Goal: Check status: Check status

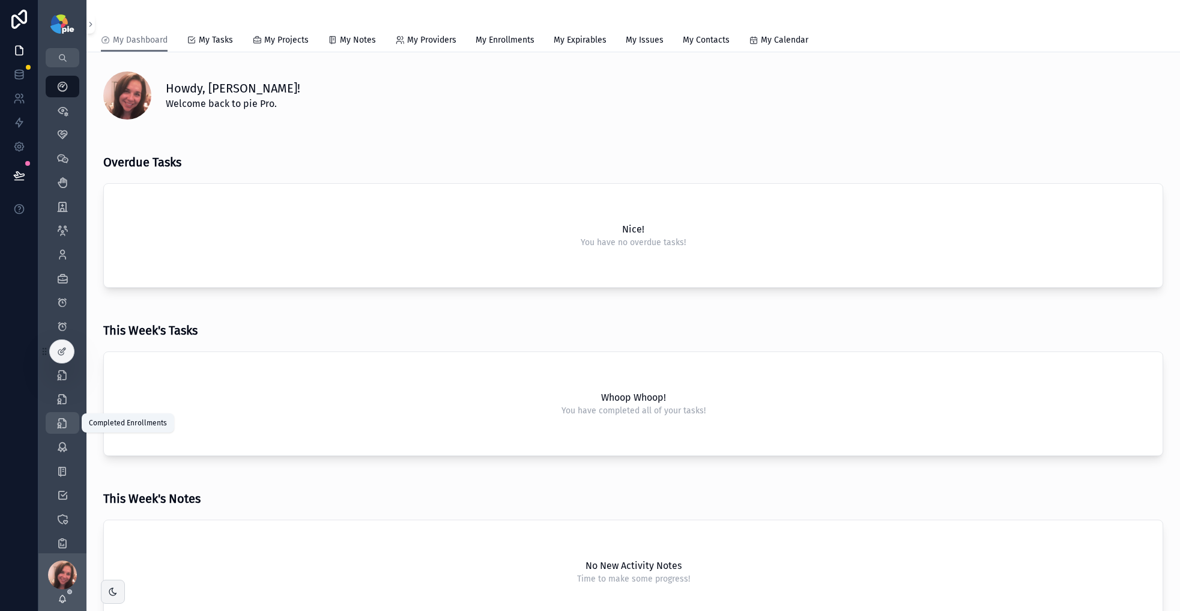
click at [68, 423] on icon "scrollable content" at bounding box center [62, 423] width 12 height 12
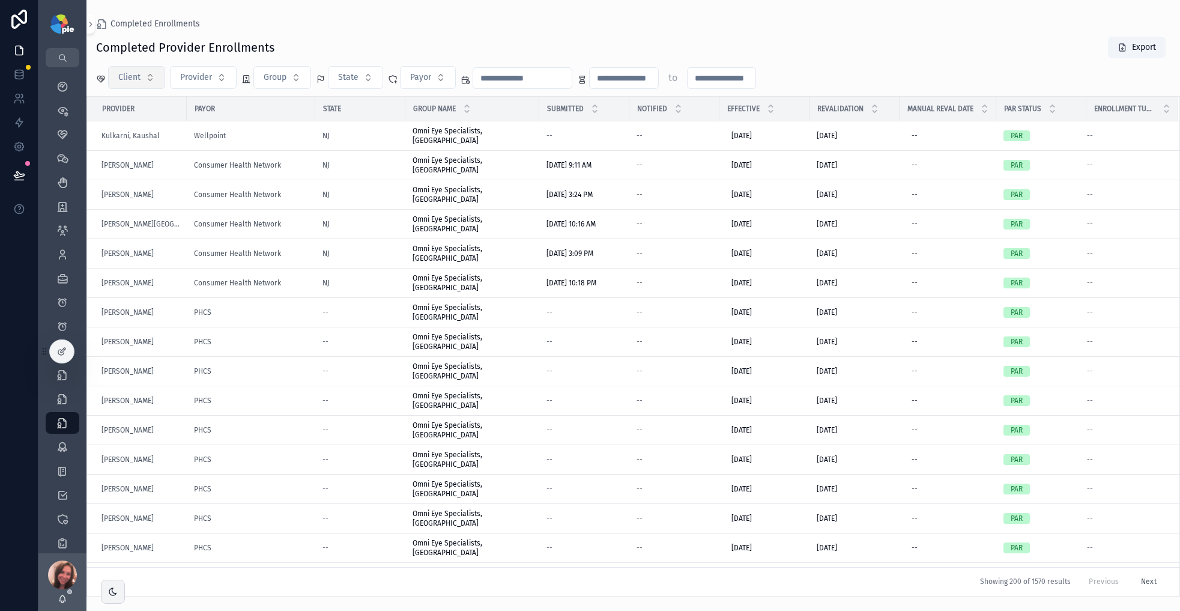
click at [154, 83] on button "Client" at bounding box center [136, 77] width 57 height 23
type input "***"
click at [84, 125] on span "OOMC" at bounding box center [80, 126] width 23 height 12
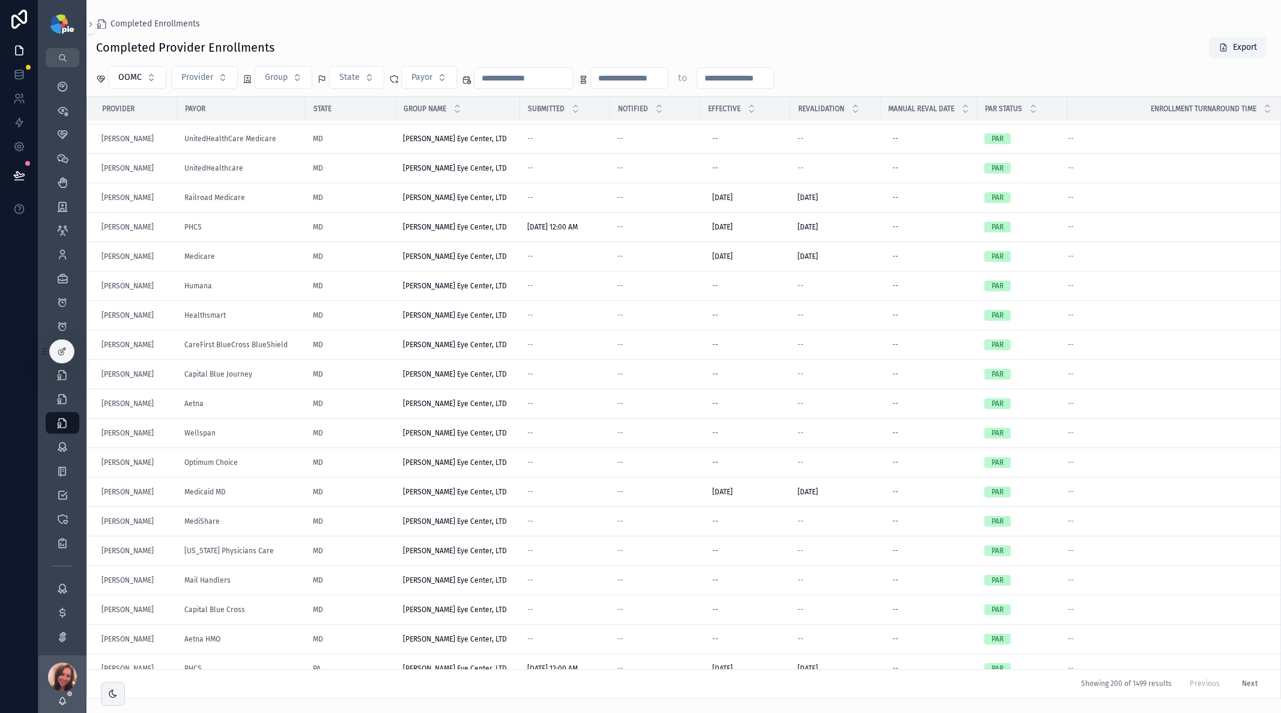
scroll to position [3505, 0]
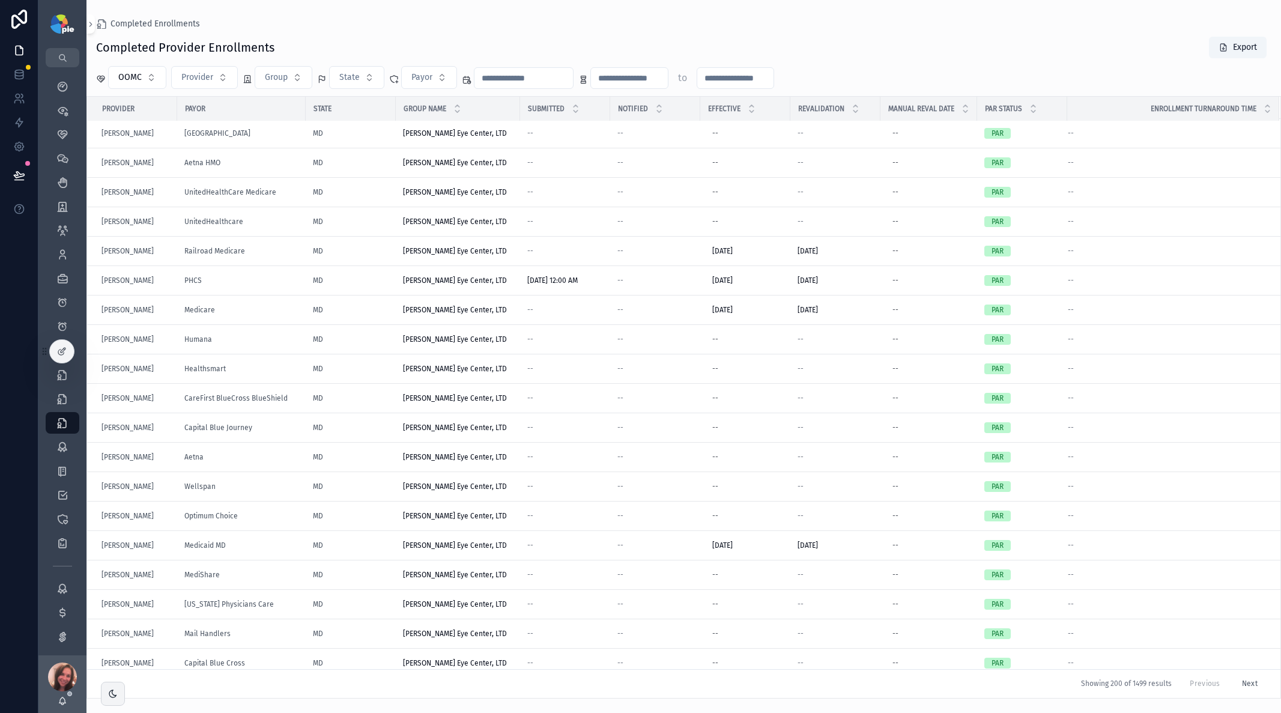
click at [296, 79] on button "Group" at bounding box center [284, 77] width 58 height 23
click at [288, 101] on input "scrollable content" at bounding box center [290, 103] width 120 height 22
type input "*******"
click at [290, 123] on span "[PERSON_NAME] Eye Center, LTD" at bounding box center [276, 126] width 120 height 12
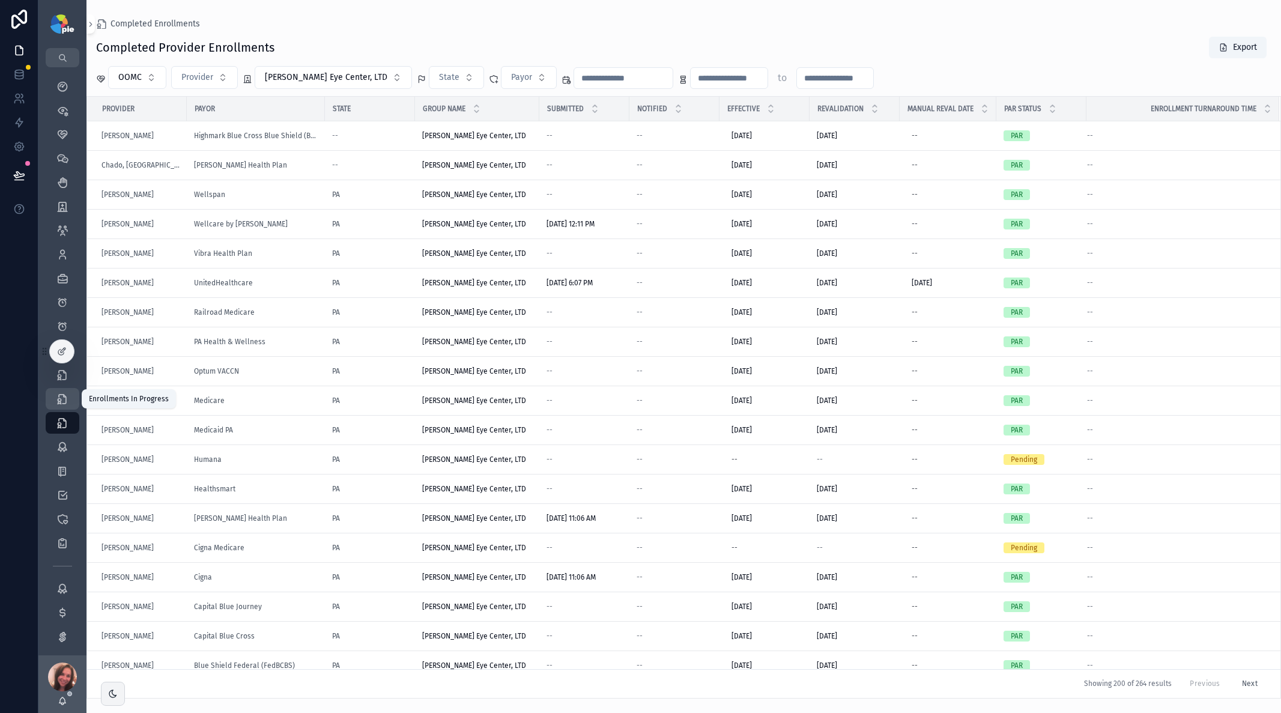
click at [62, 396] on icon "scrollable content" at bounding box center [62, 399] width 12 height 12
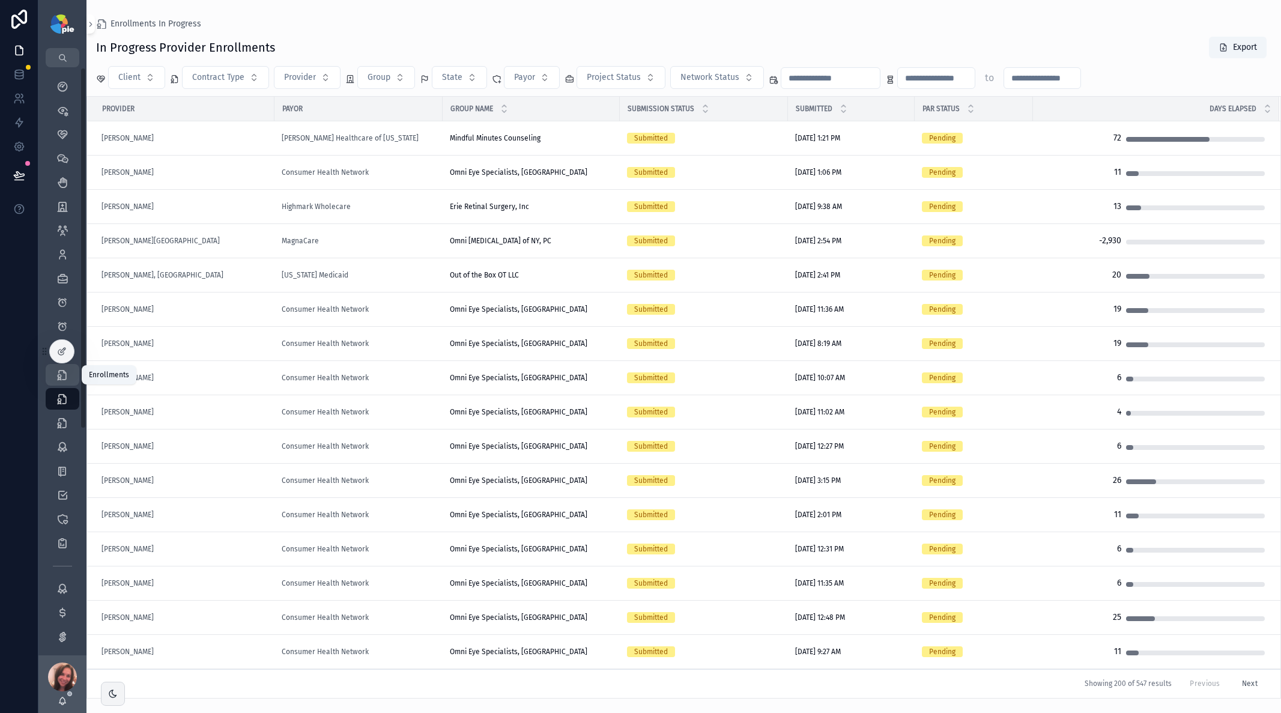
click at [59, 380] on icon "scrollable content" at bounding box center [62, 375] width 12 height 12
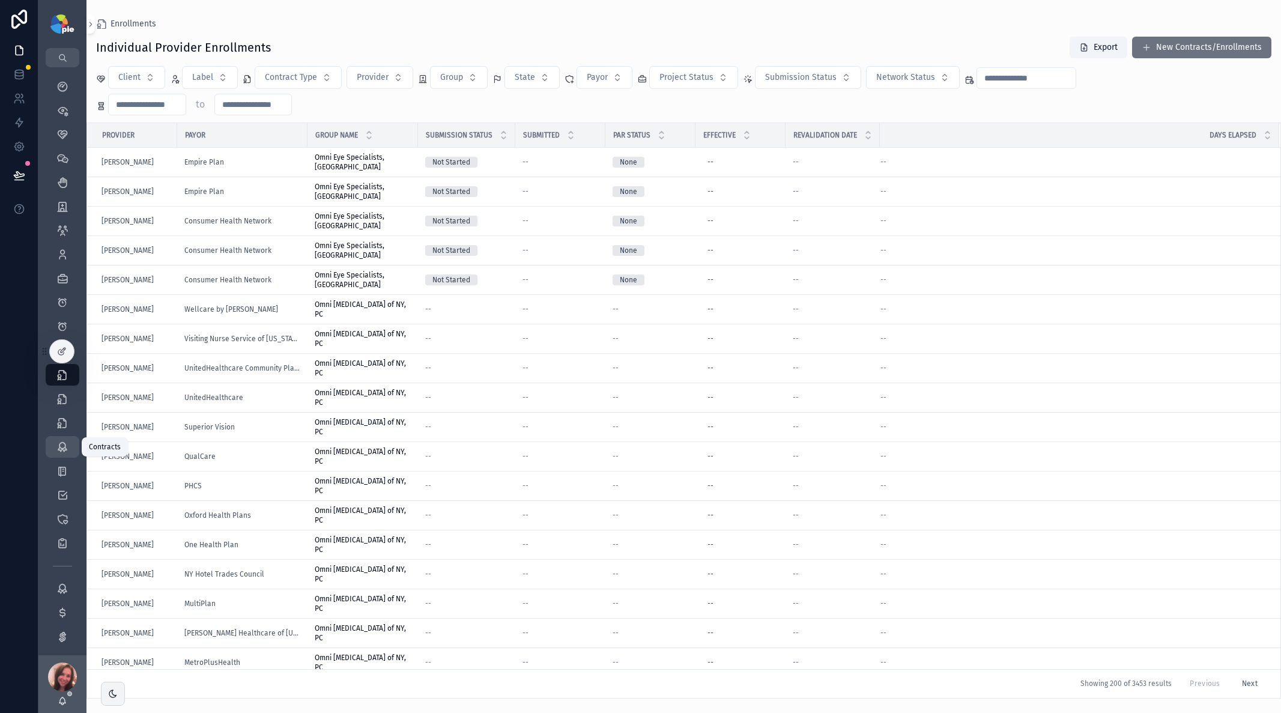
click at [63, 446] on icon "scrollable content" at bounding box center [62, 447] width 12 height 12
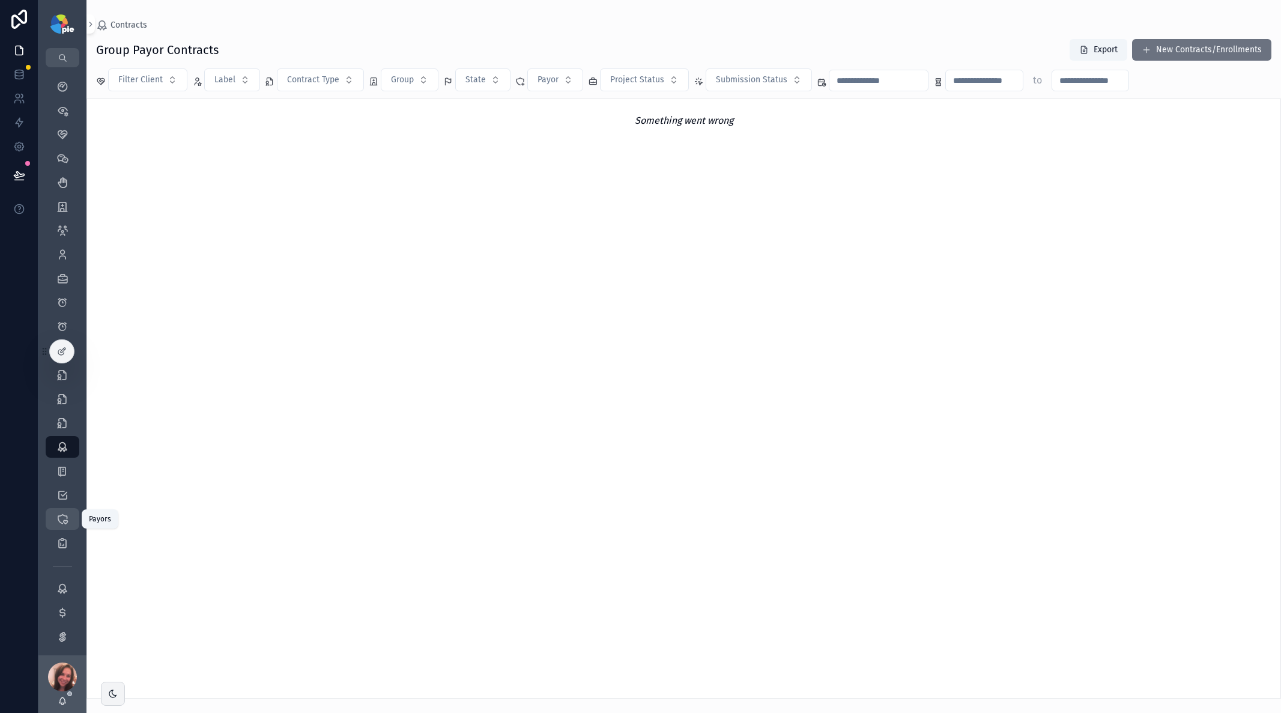
click at [64, 467] on icon "scrollable content" at bounding box center [62, 519] width 12 height 12
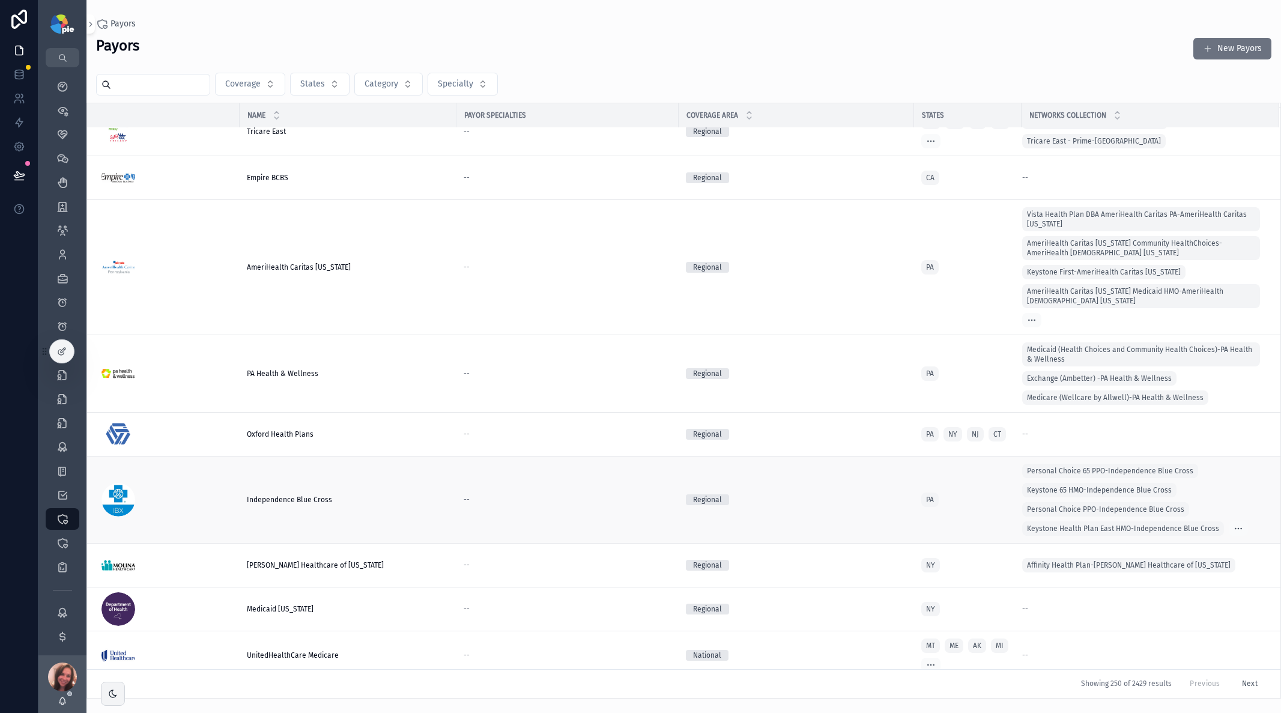
scroll to position [1977, 0]
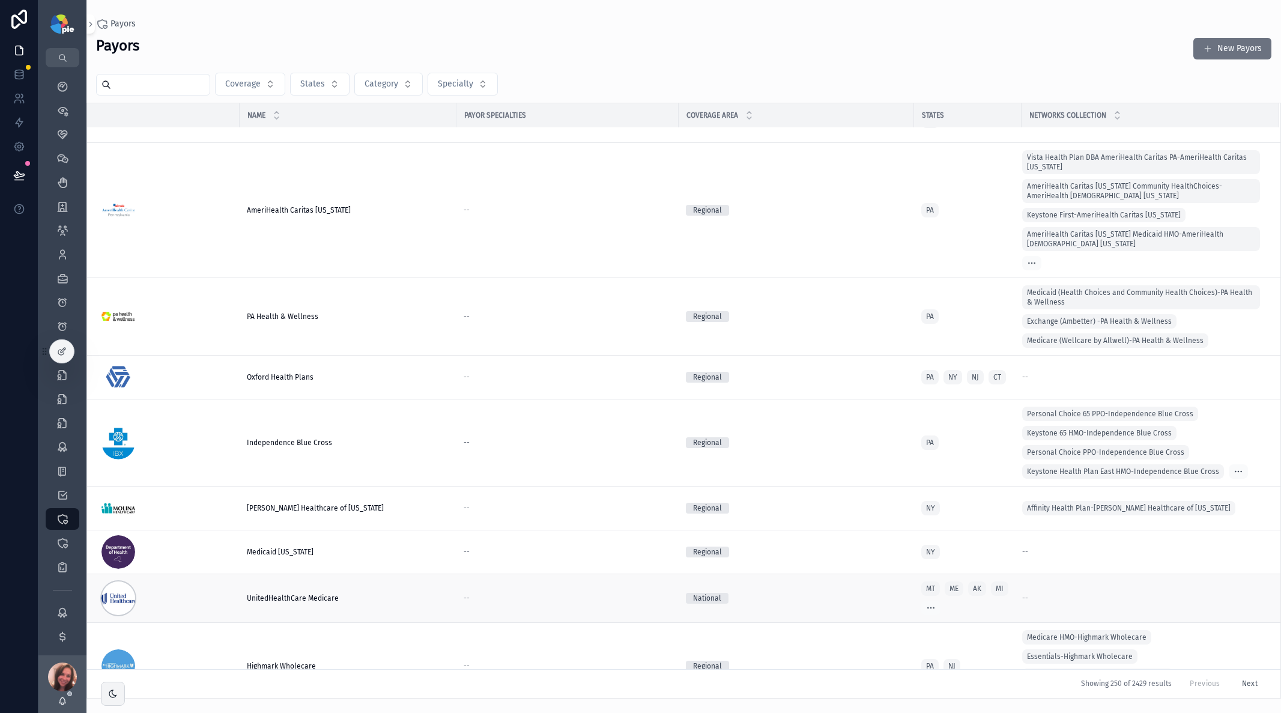
click at [118, 467] on div "scrollable content" at bounding box center [119, 598] width 34 height 34
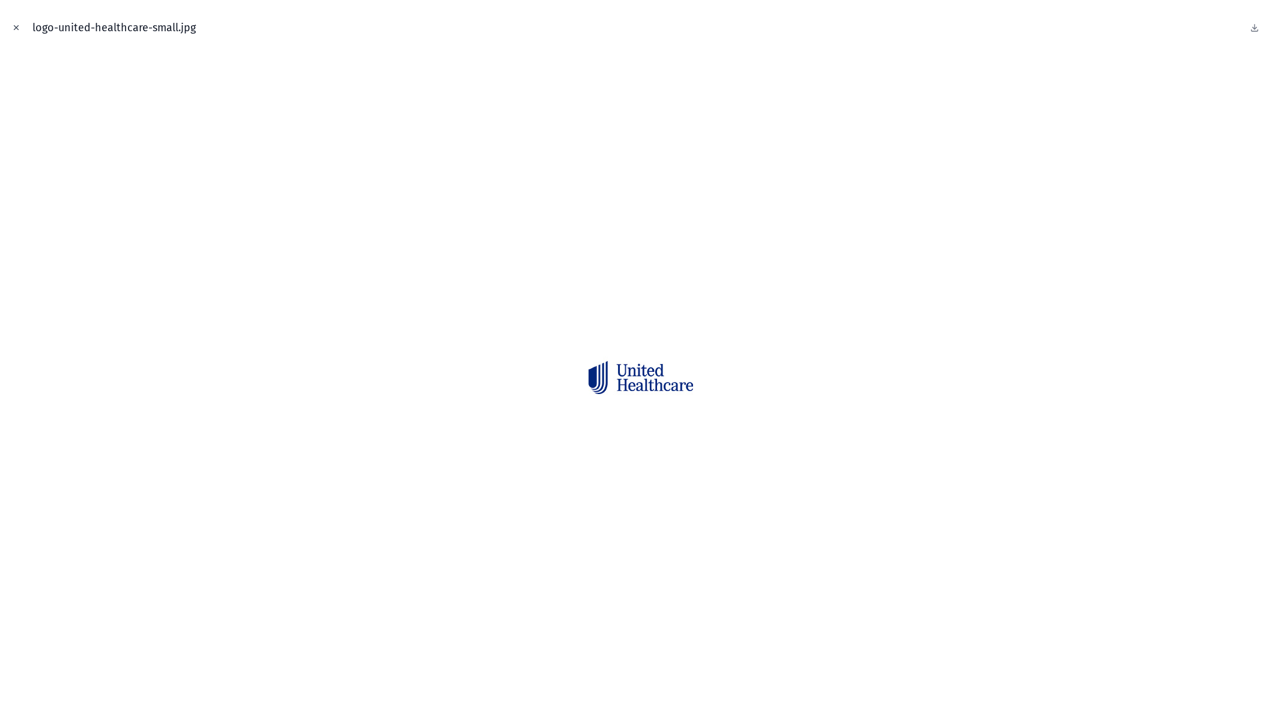
click at [17, 30] on icon "Close modal" at bounding box center [16, 27] width 8 height 8
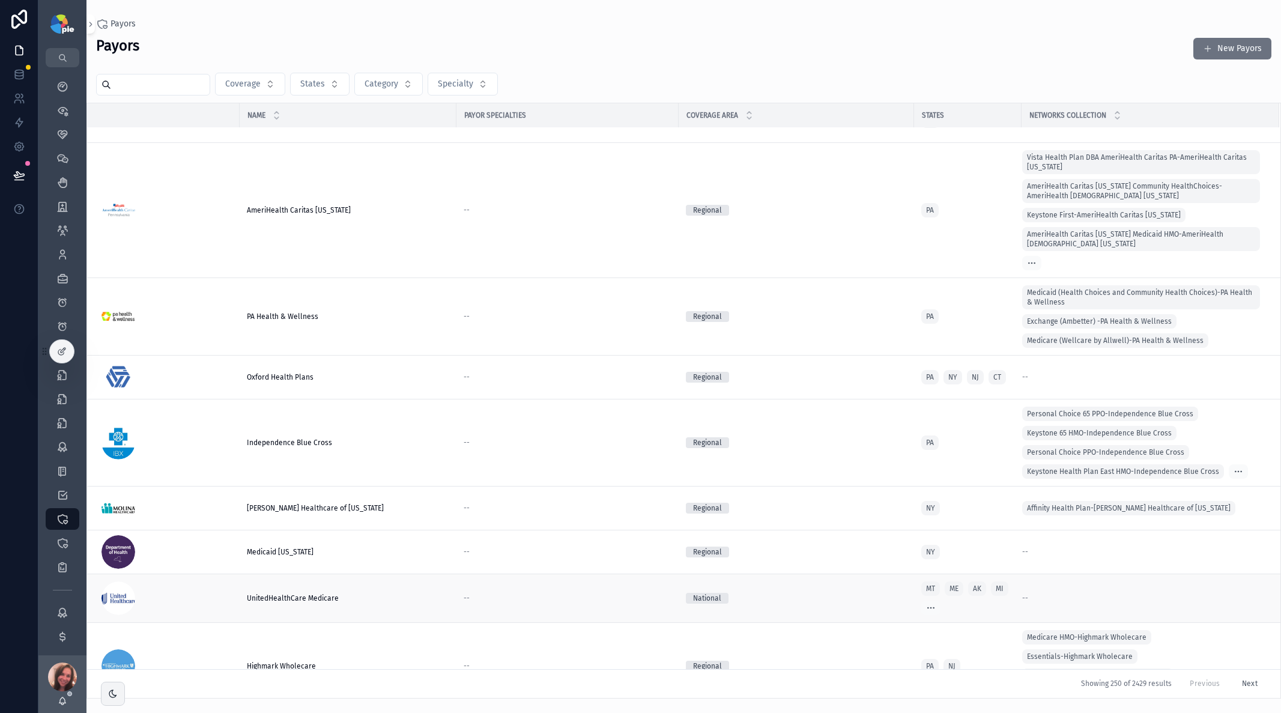
click at [468, 467] on span "--" at bounding box center [467, 598] width 6 height 10
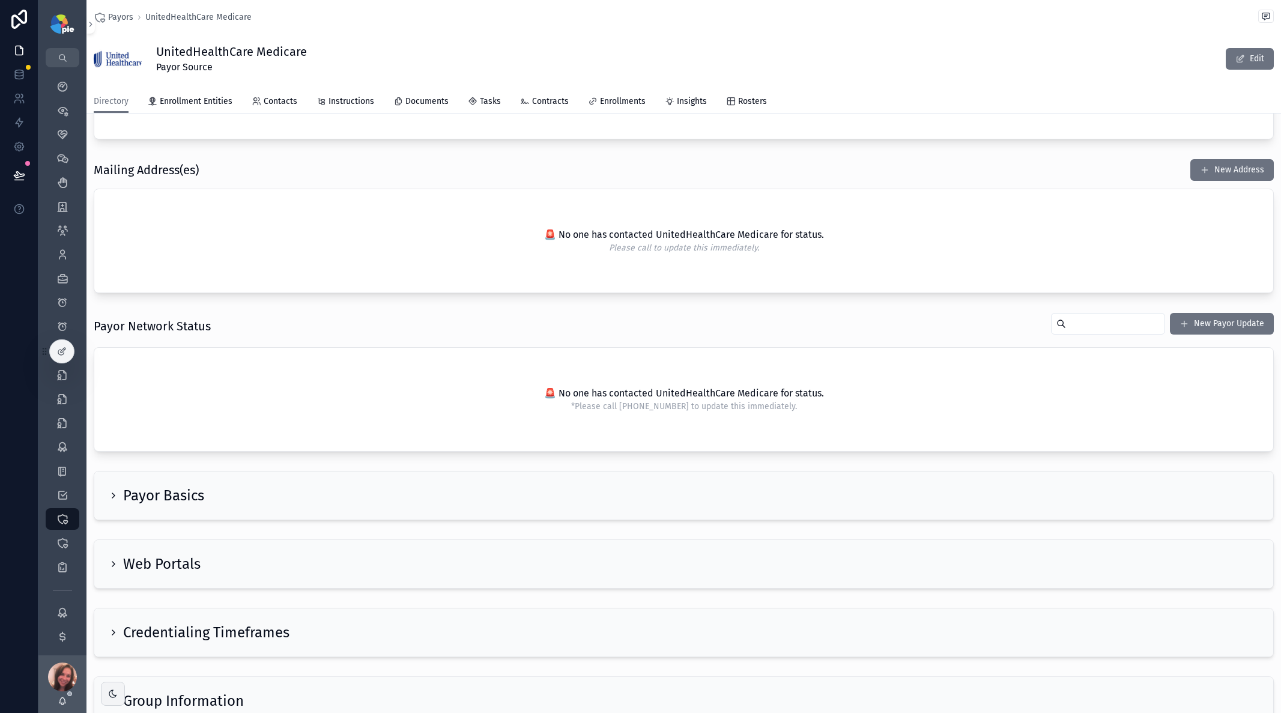
scroll to position [454, 0]
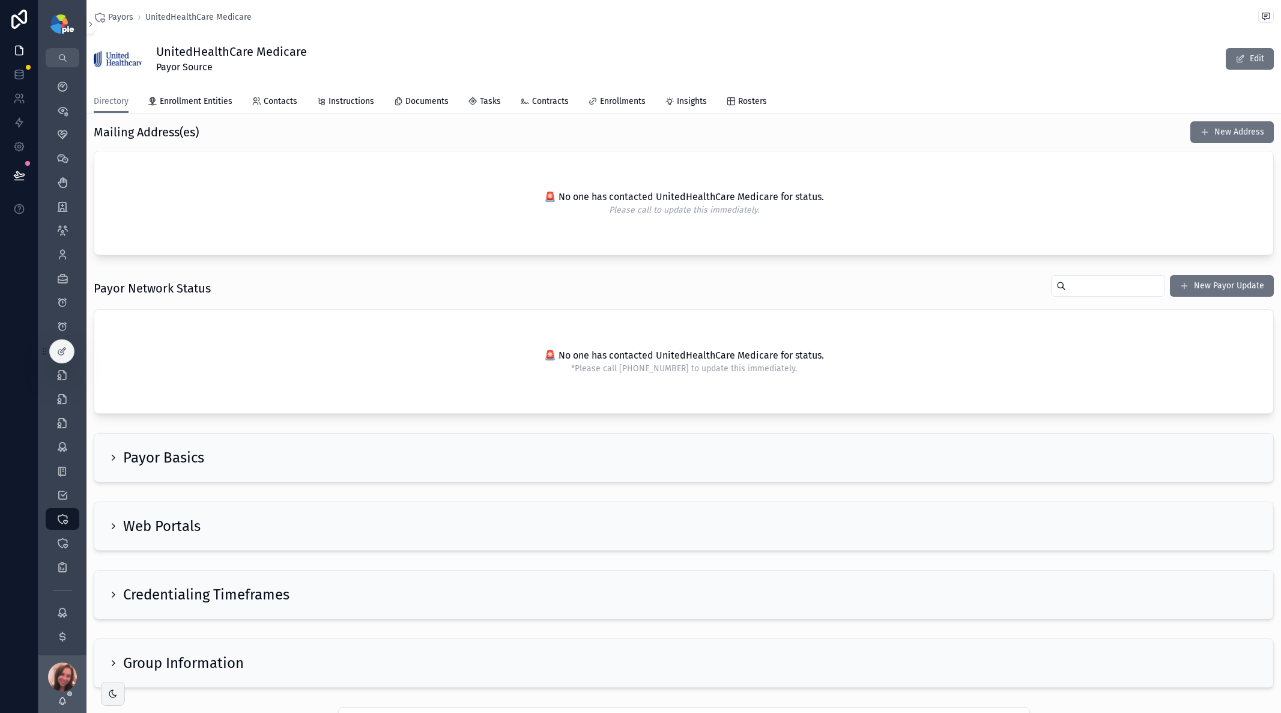
click at [113, 455] on icon "scrollable content" at bounding box center [114, 458] width 10 height 10
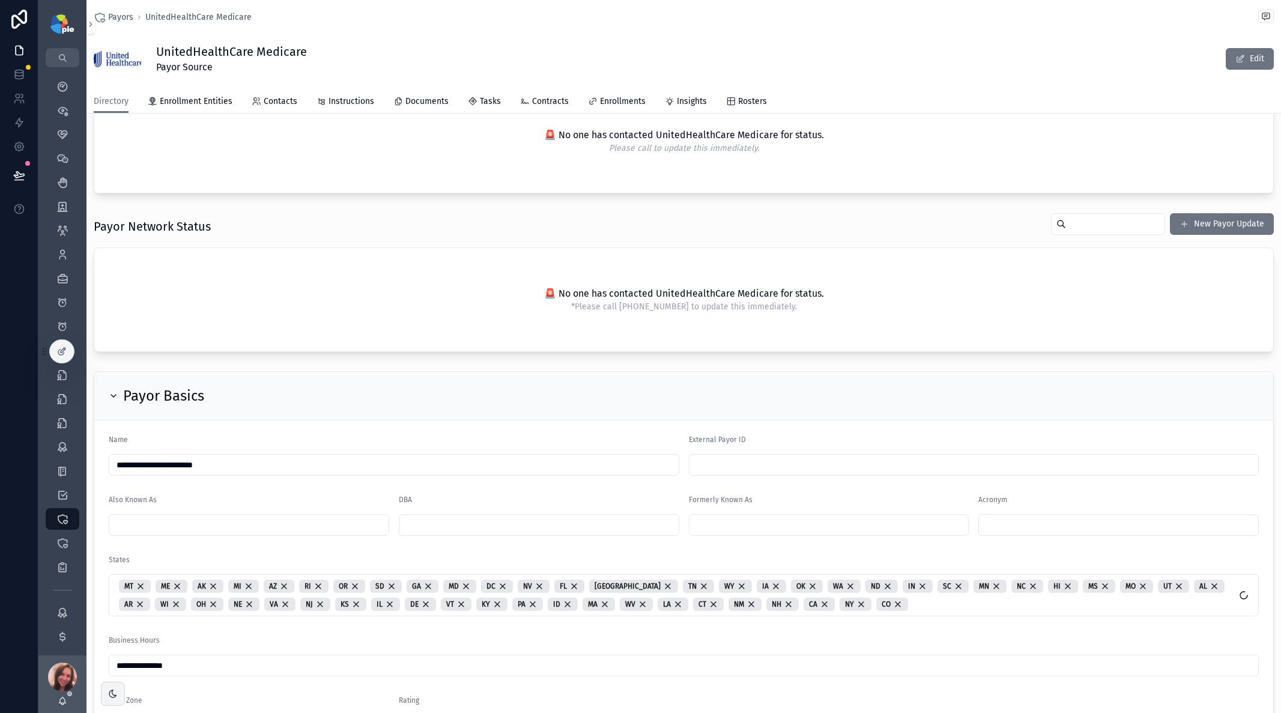
scroll to position [563, 0]
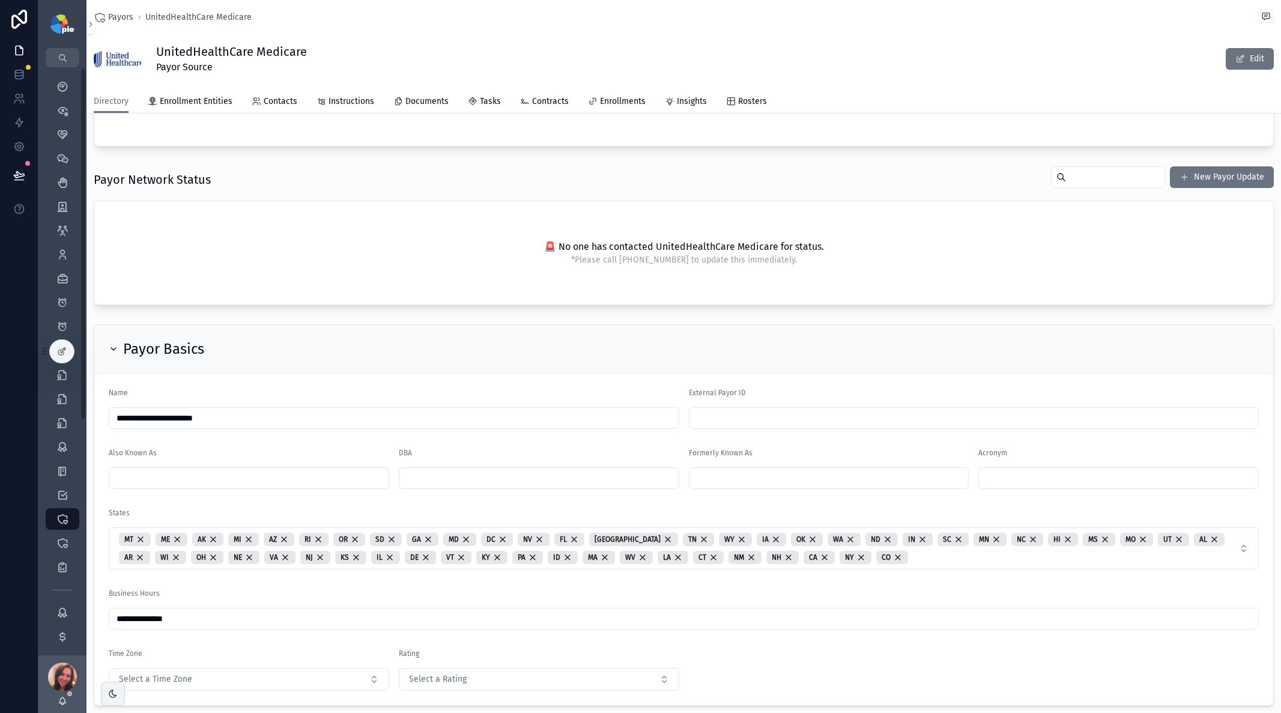
click at [117, 347] on icon "scrollable content" at bounding box center [114, 349] width 10 height 10
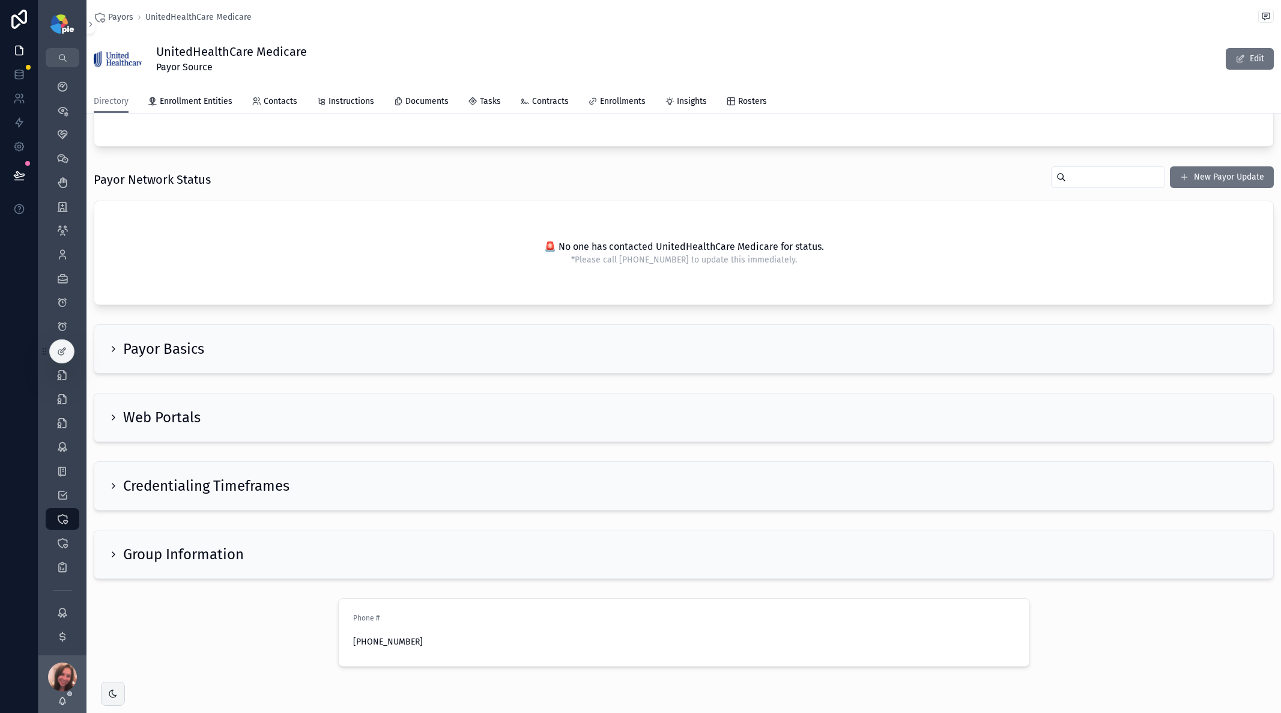
scroll to position [569, 0]
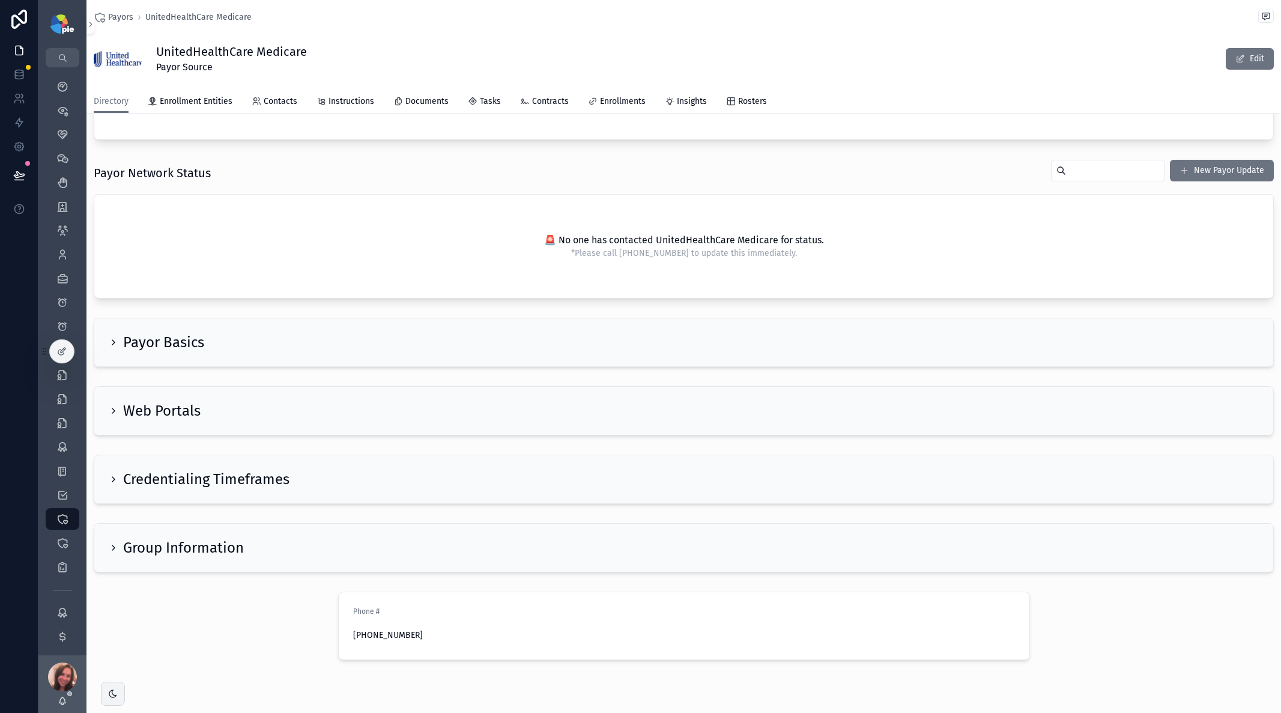
click at [113, 410] on icon "scrollable content" at bounding box center [114, 411] width 10 height 10
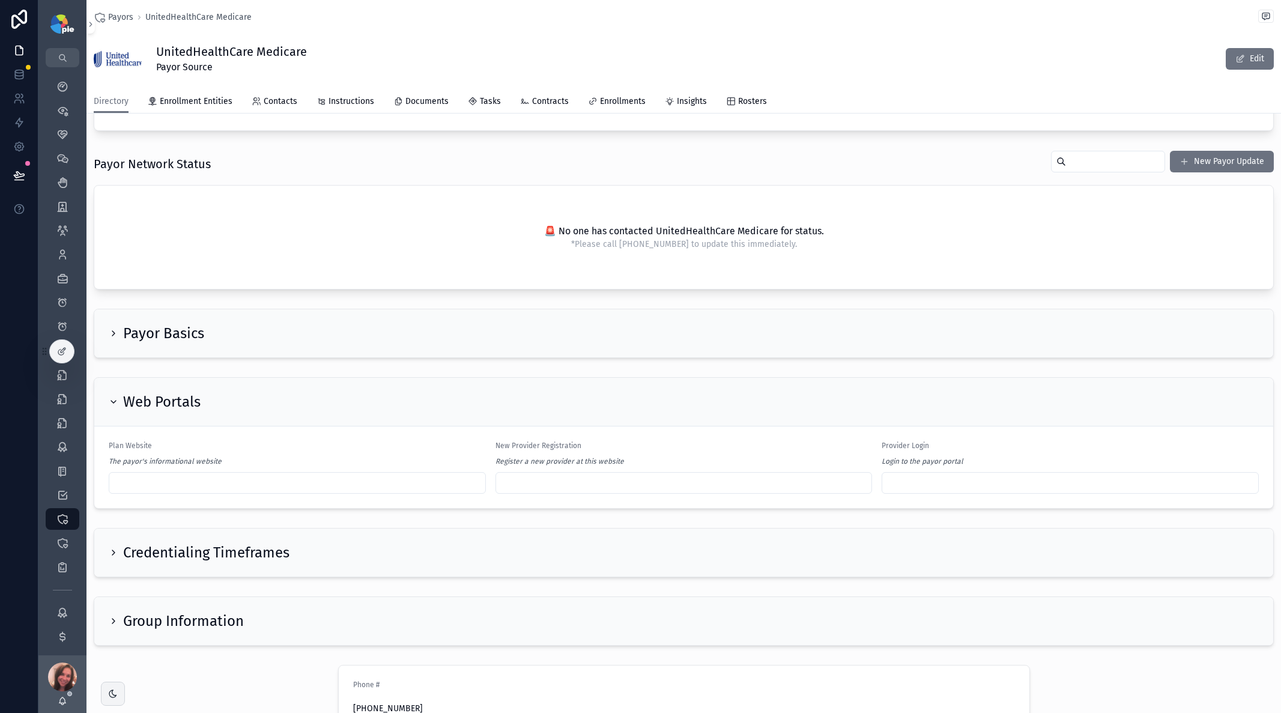
scroll to position [592, 0]
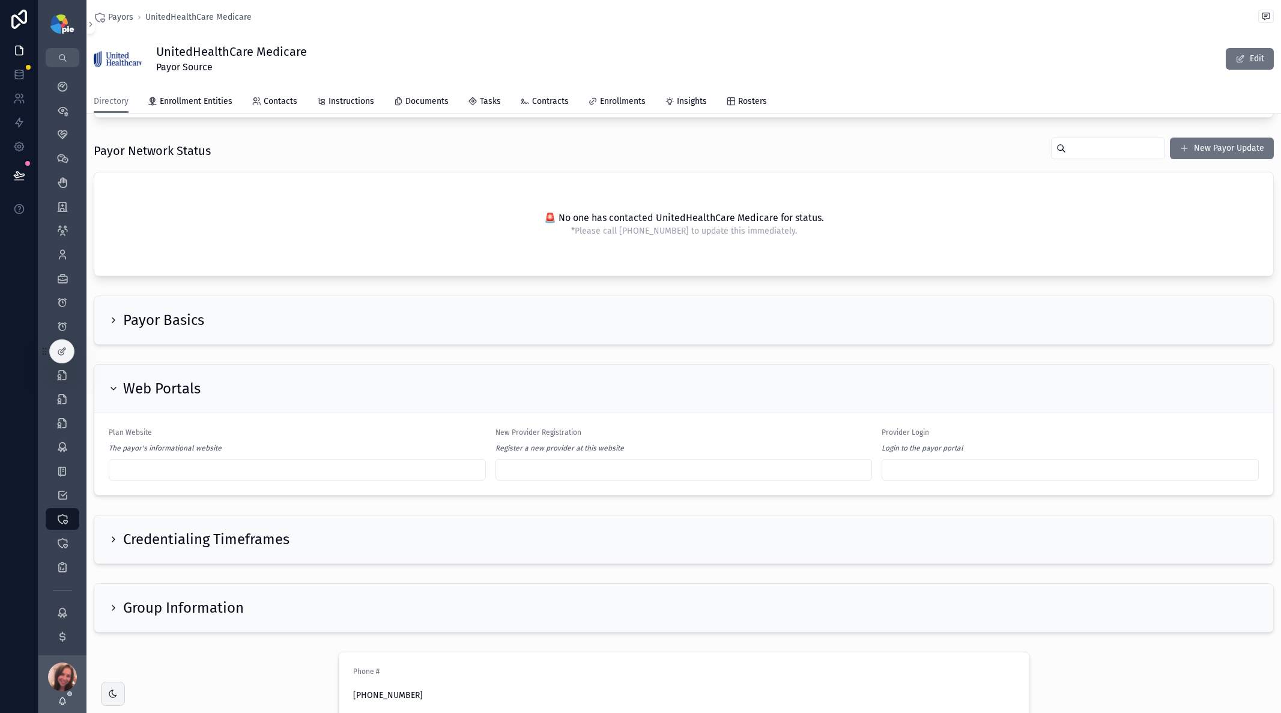
click at [771, 467] on input "scrollable content" at bounding box center [1070, 469] width 376 height 17
paste input "**********"
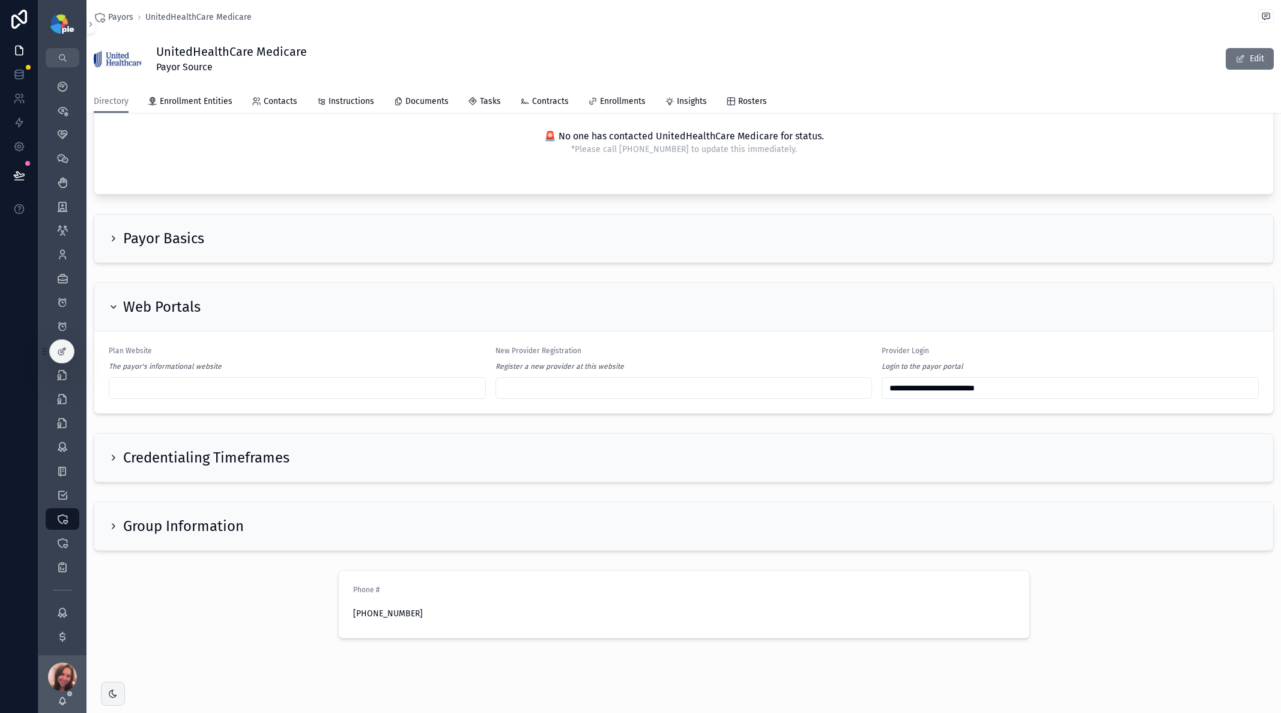
scroll to position [681, 0]
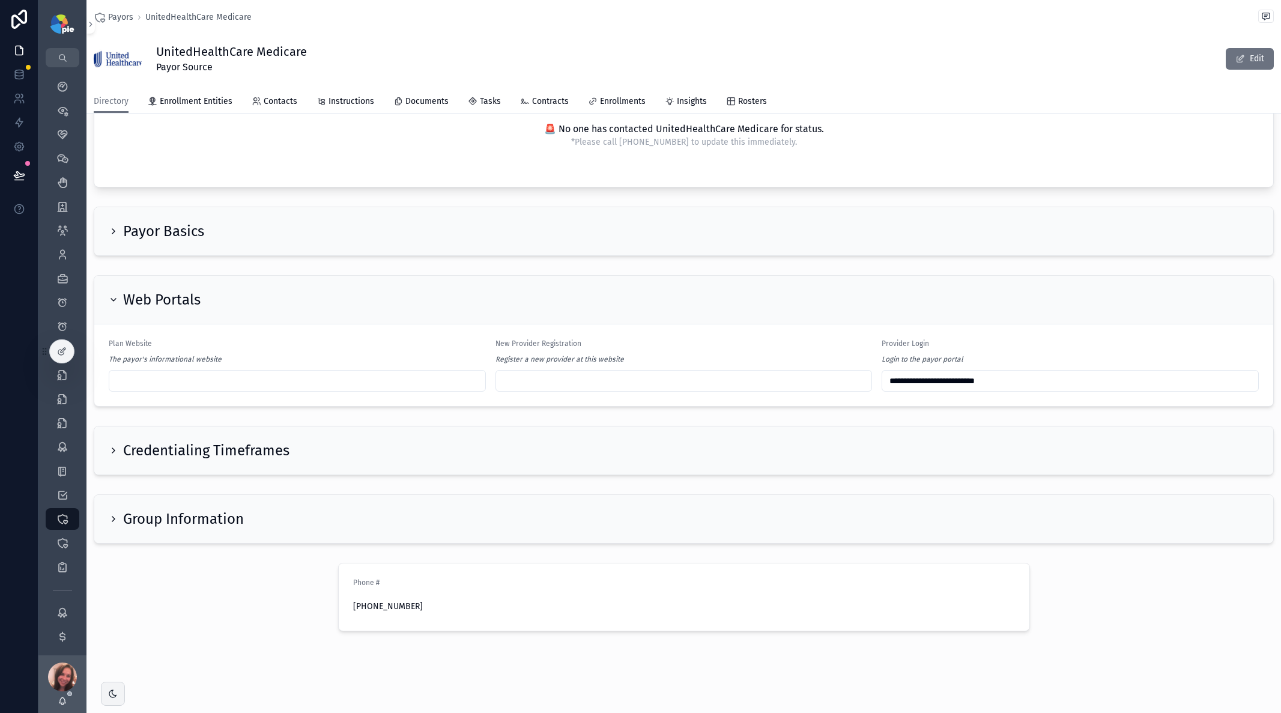
type input "**********"
click at [114, 467] on icon "scrollable content" at bounding box center [114, 519] width 10 height 10
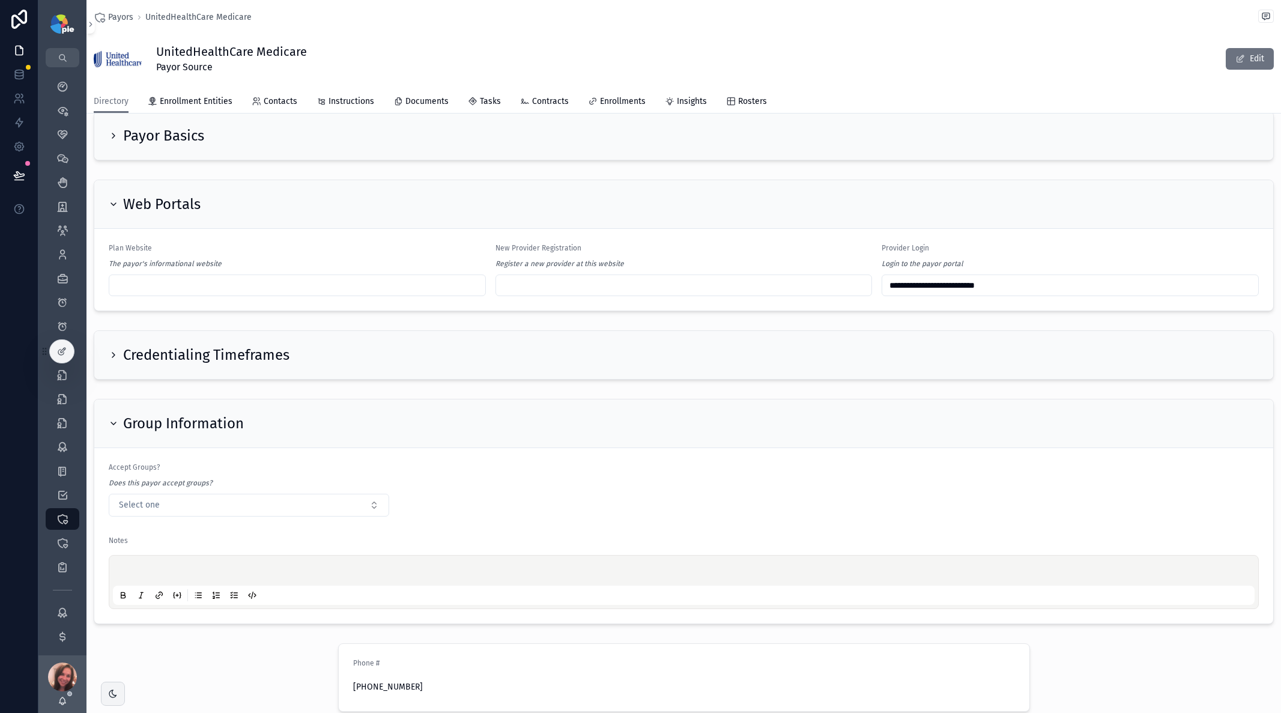
scroll to position [830, 0]
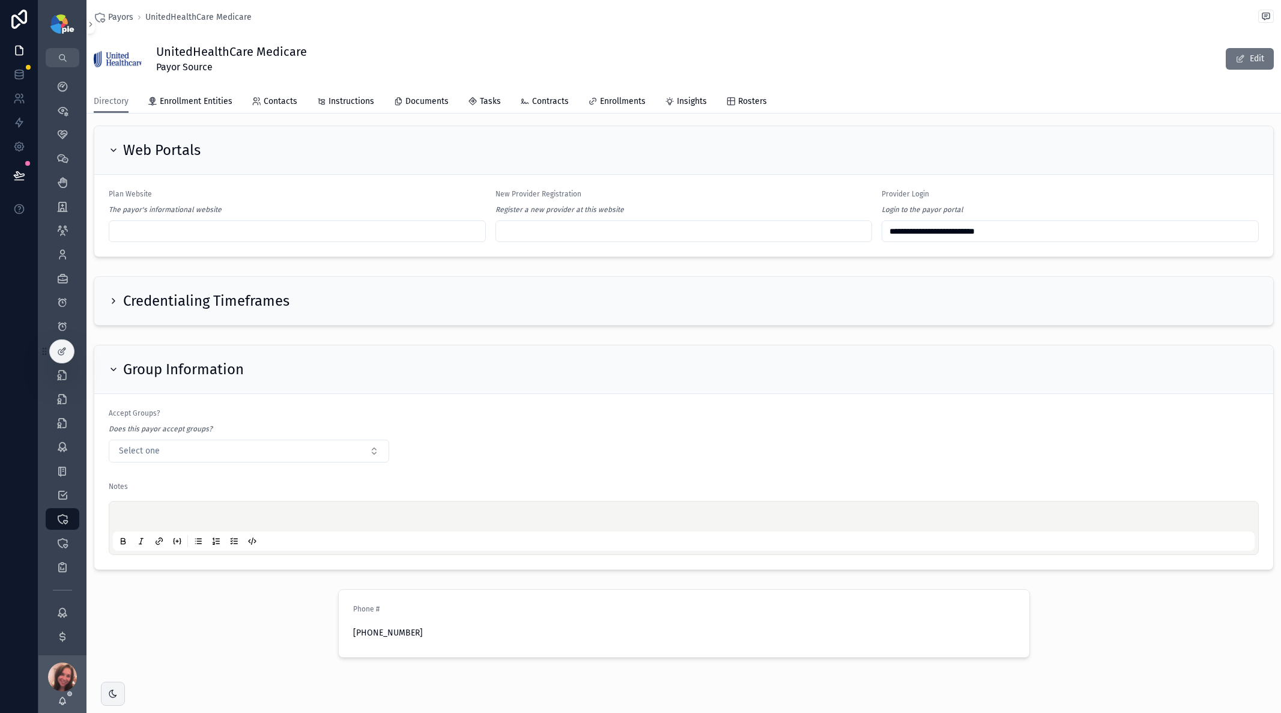
click at [115, 368] on icon "scrollable content" at bounding box center [114, 370] width 10 height 10
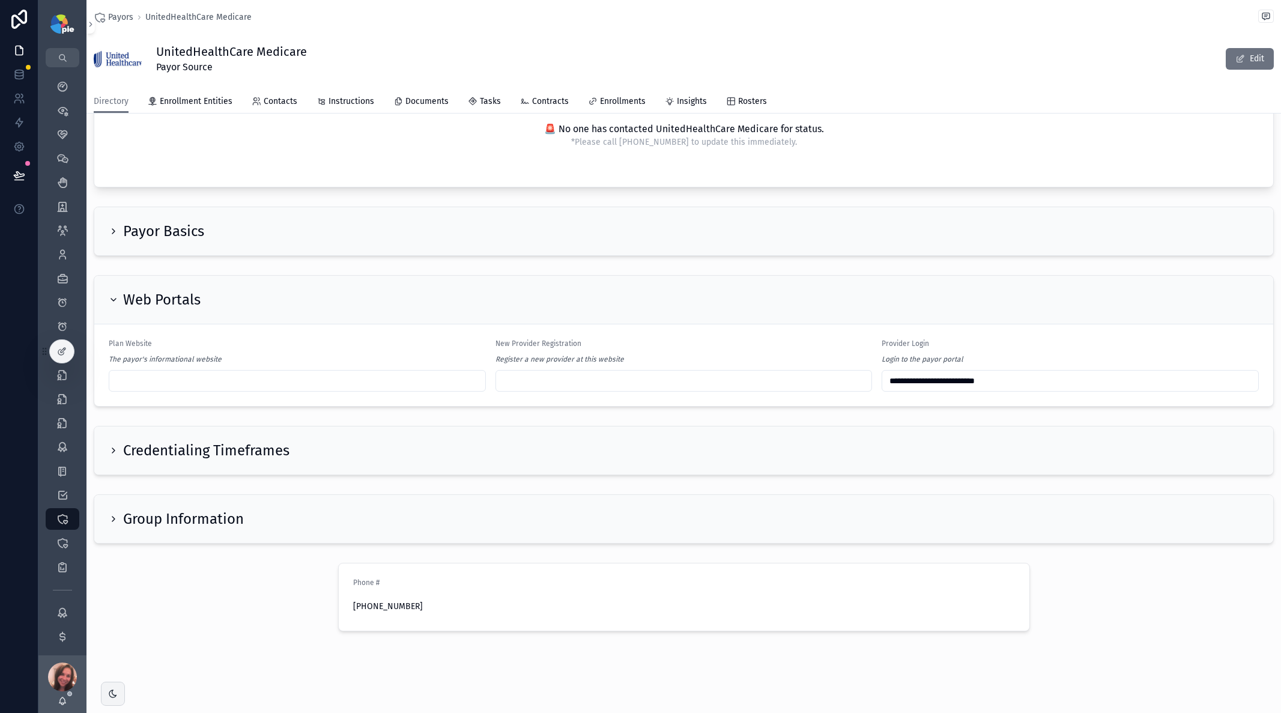
scroll to position [658, 0]
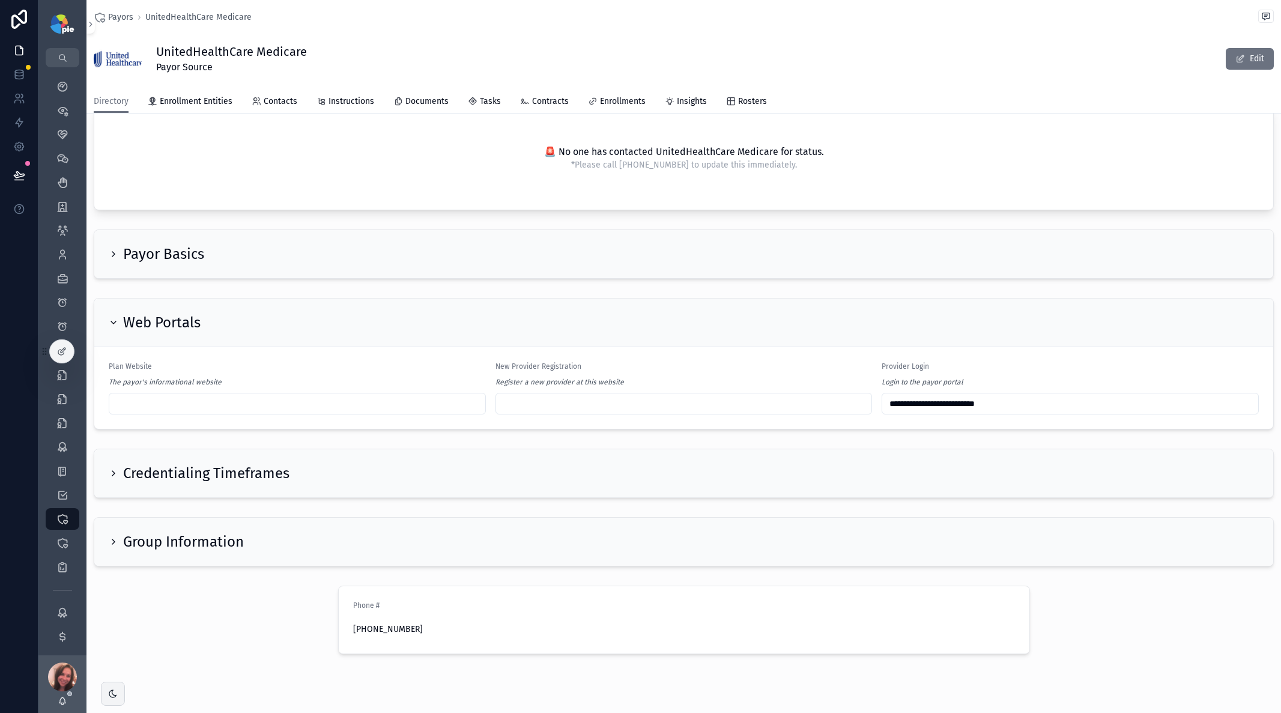
click at [114, 254] on icon "scrollable content" at bounding box center [114, 254] width 10 height 10
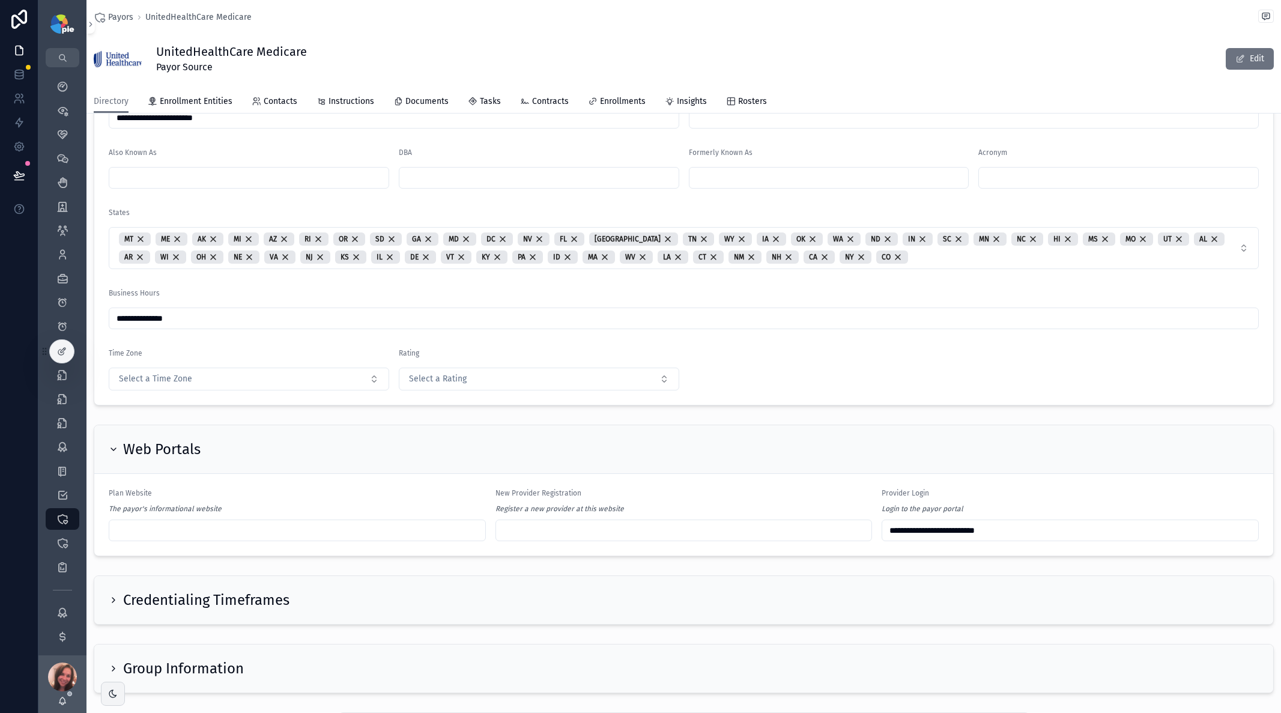
scroll to position [780, 0]
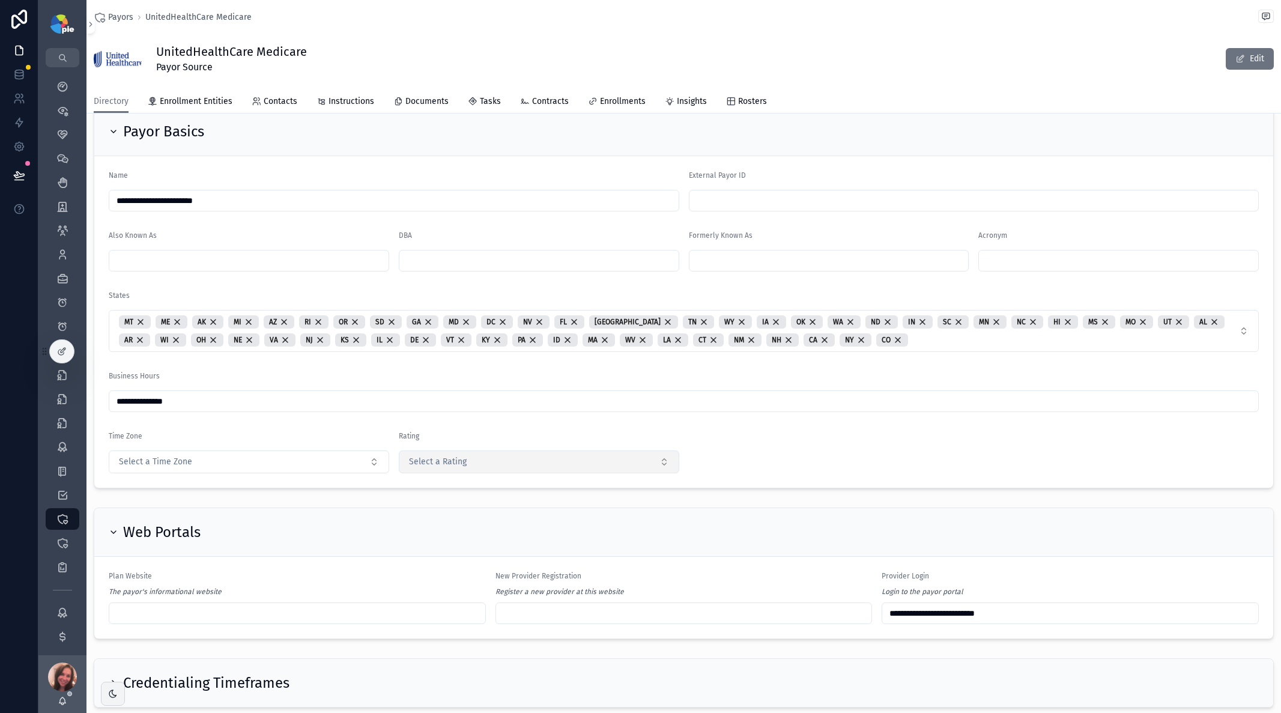
click at [658, 463] on button "Select a Rating" at bounding box center [539, 461] width 280 height 23
click at [771, 446] on form "**********" at bounding box center [683, 322] width 1179 height 332
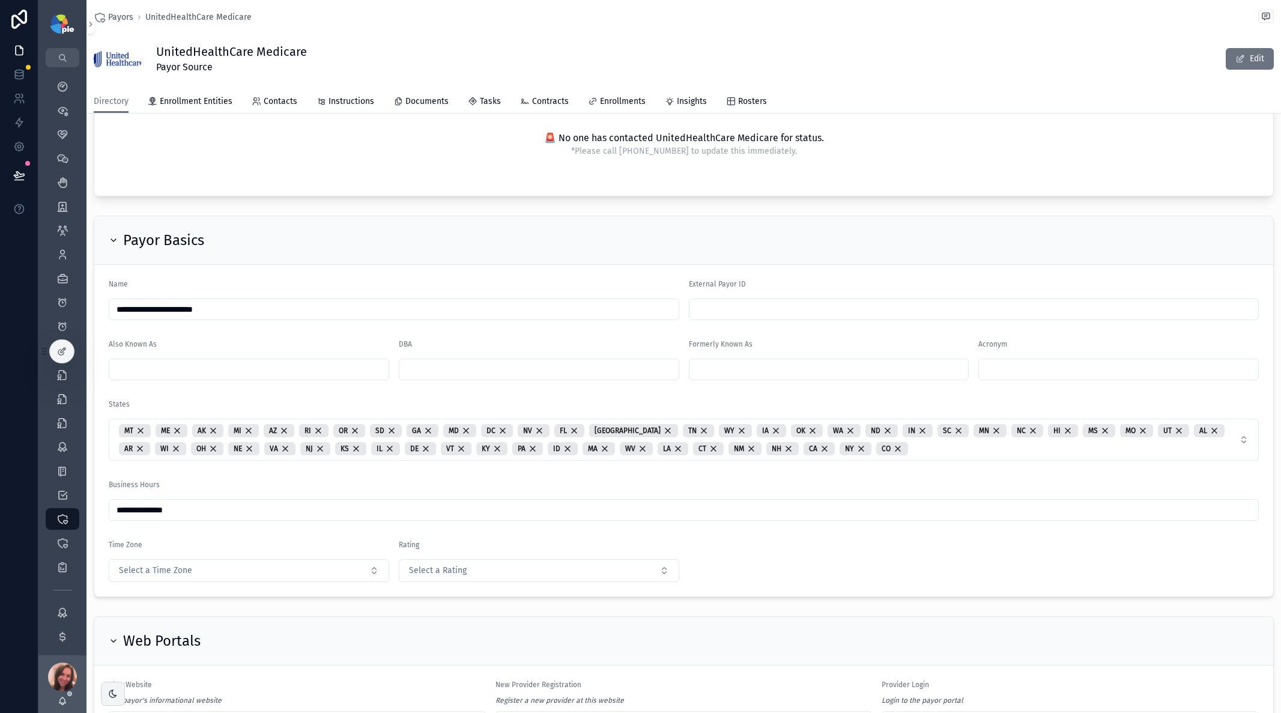
scroll to position [574, 0]
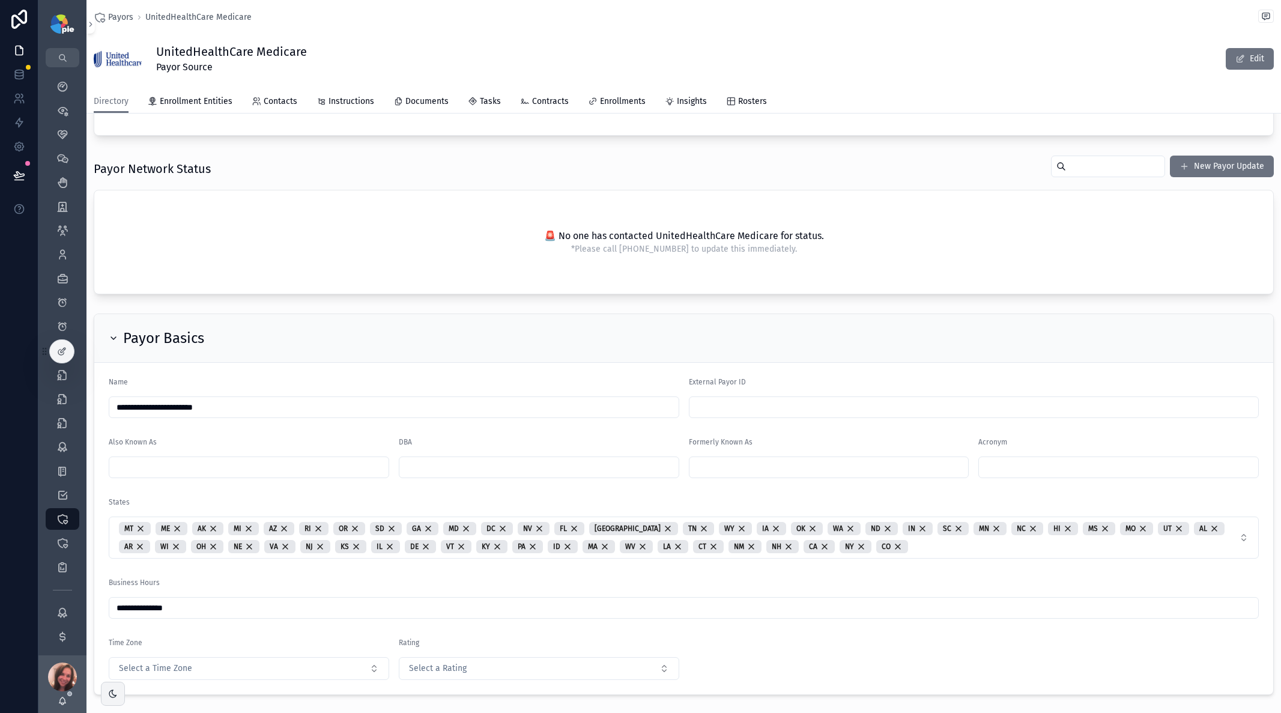
click at [771, 463] on input "scrollable content" at bounding box center [1118, 467] width 279 height 17
type input "***"
click at [757, 467] on form "**********" at bounding box center [683, 529] width 1179 height 332
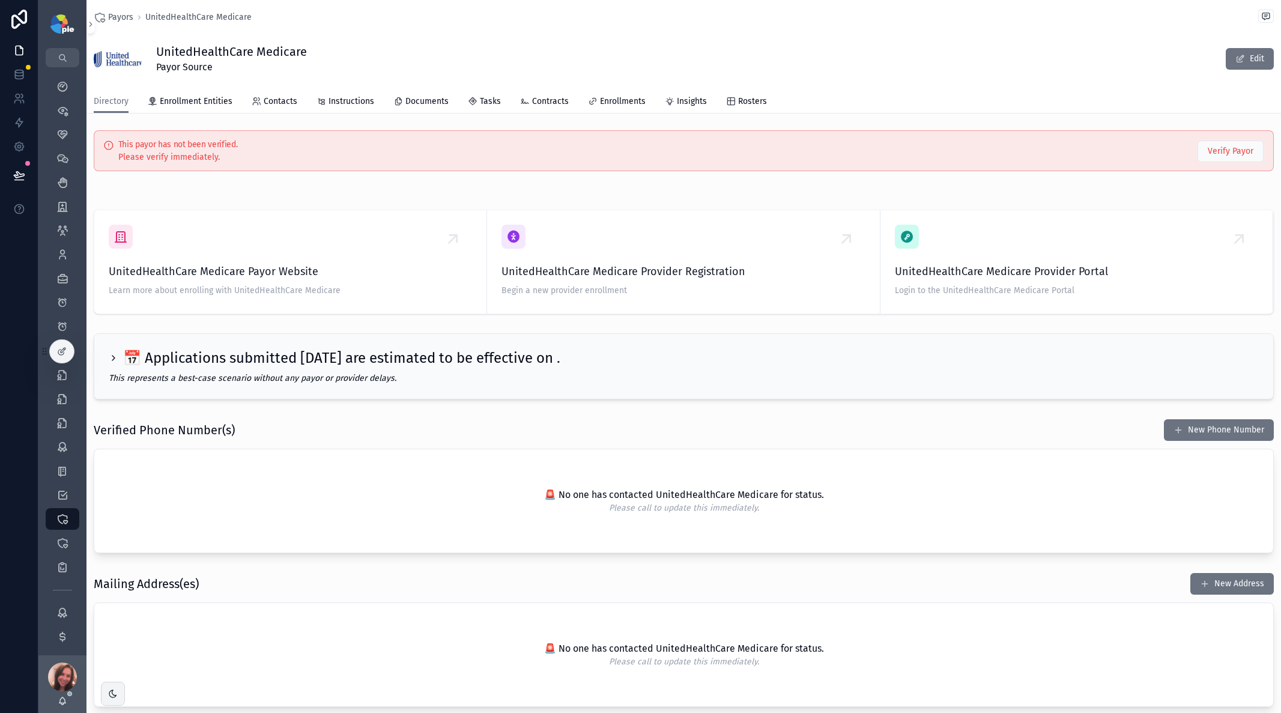
scroll to position [0, 0]
click at [682, 99] on span "Insights" at bounding box center [692, 101] width 30 height 12
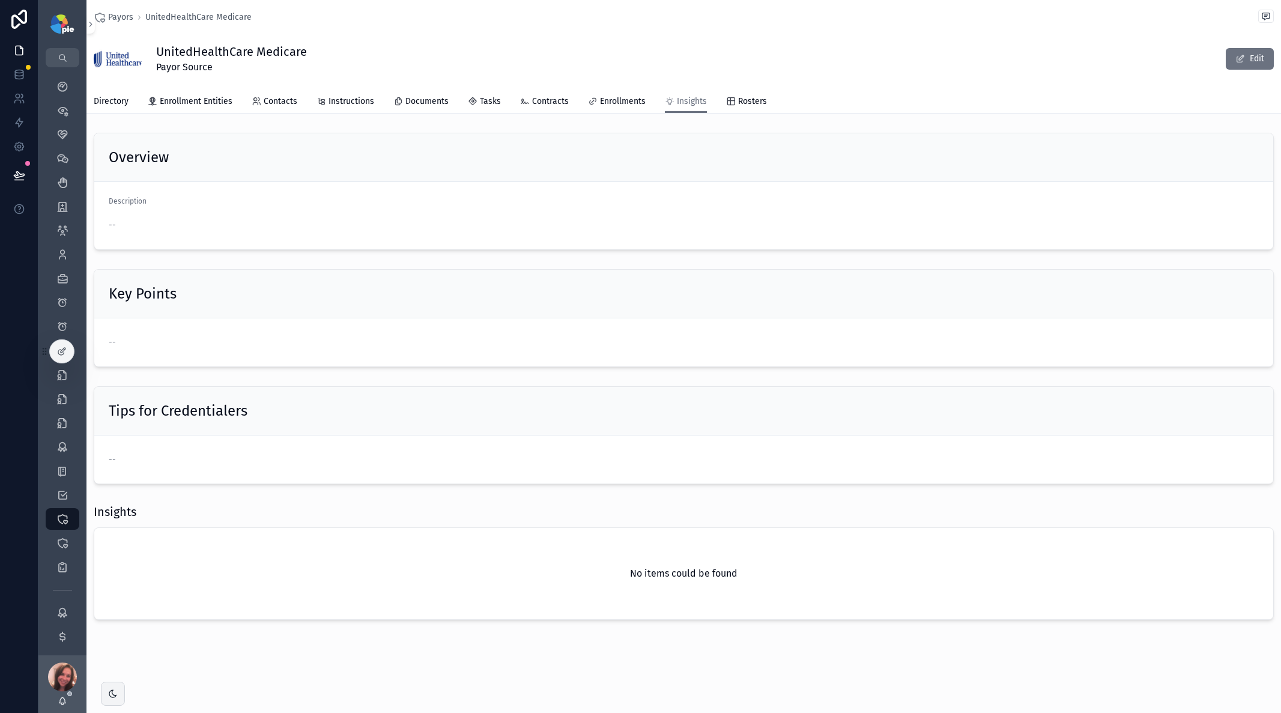
click at [317, 348] on div "--" at bounding box center [684, 342] width 1150 height 12
click at [112, 459] on span "--" at bounding box center [112, 459] width 7 height 12
click at [151, 344] on div "--" at bounding box center [684, 342] width 1150 height 12
click at [771, 61] on span "scrollable content" at bounding box center [1240, 59] width 10 height 10
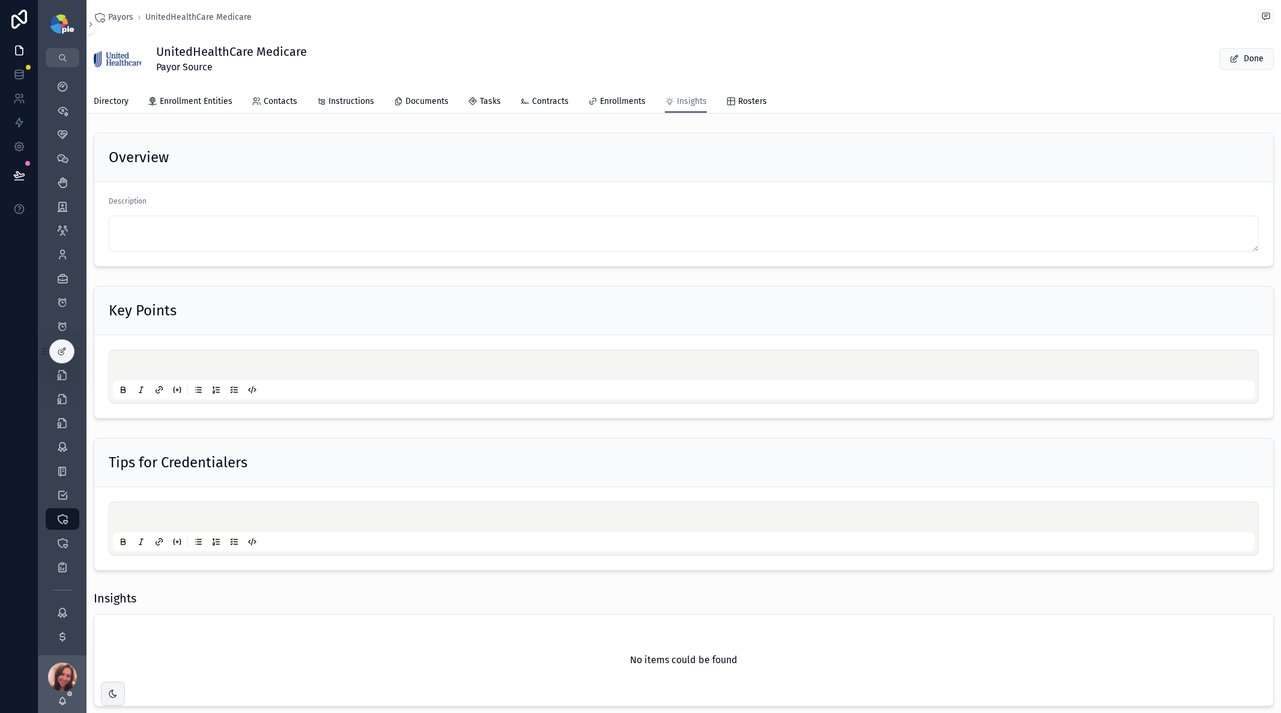
scroll to position [75, 0]
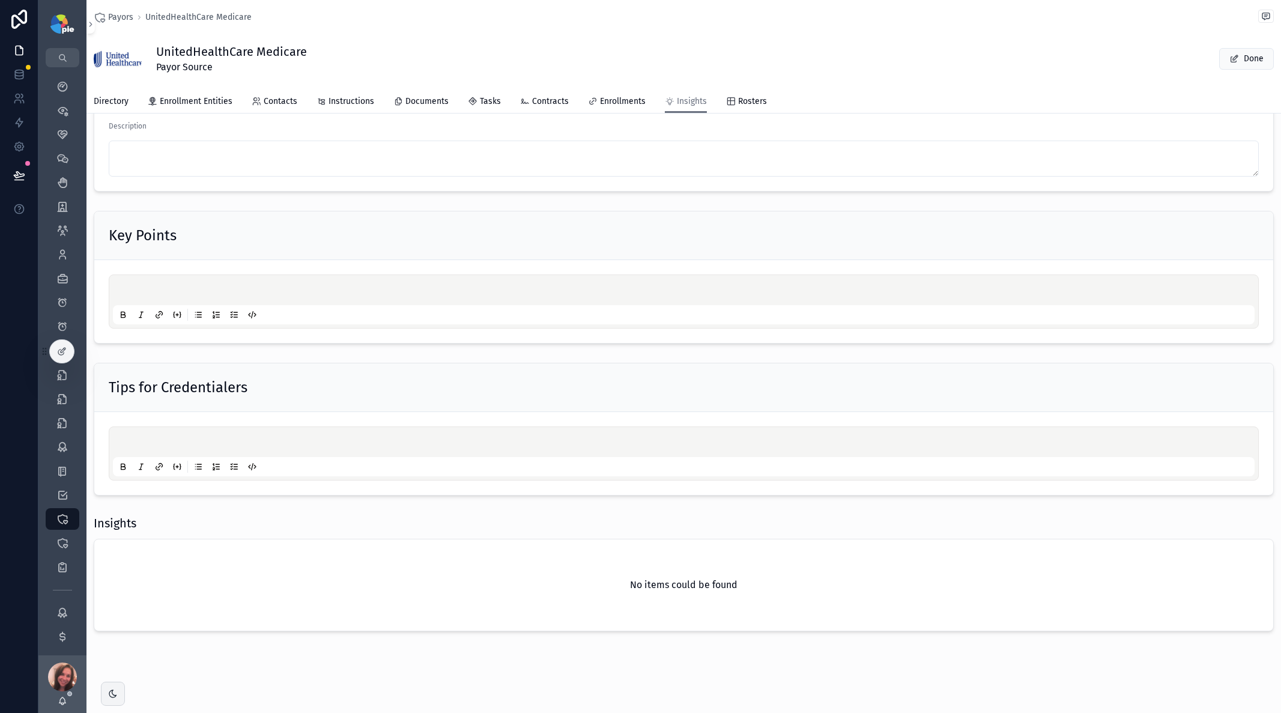
click at [196, 467] on div "No items could be found" at bounding box center [683, 584] width 1179 height 91
click at [234, 467] on div "No items could be found" at bounding box center [683, 584] width 1179 height 91
click at [640, 467] on h2 "No items could be found" at bounding box center [684, 585] width 108 height 14
click at [142, 432] on div "scrollable content" at bounding box center [684, 454] width 1142 height 46
click at [157, 294] on p "scrollable content" at bounding box center [686, 292] width 1142 height 12
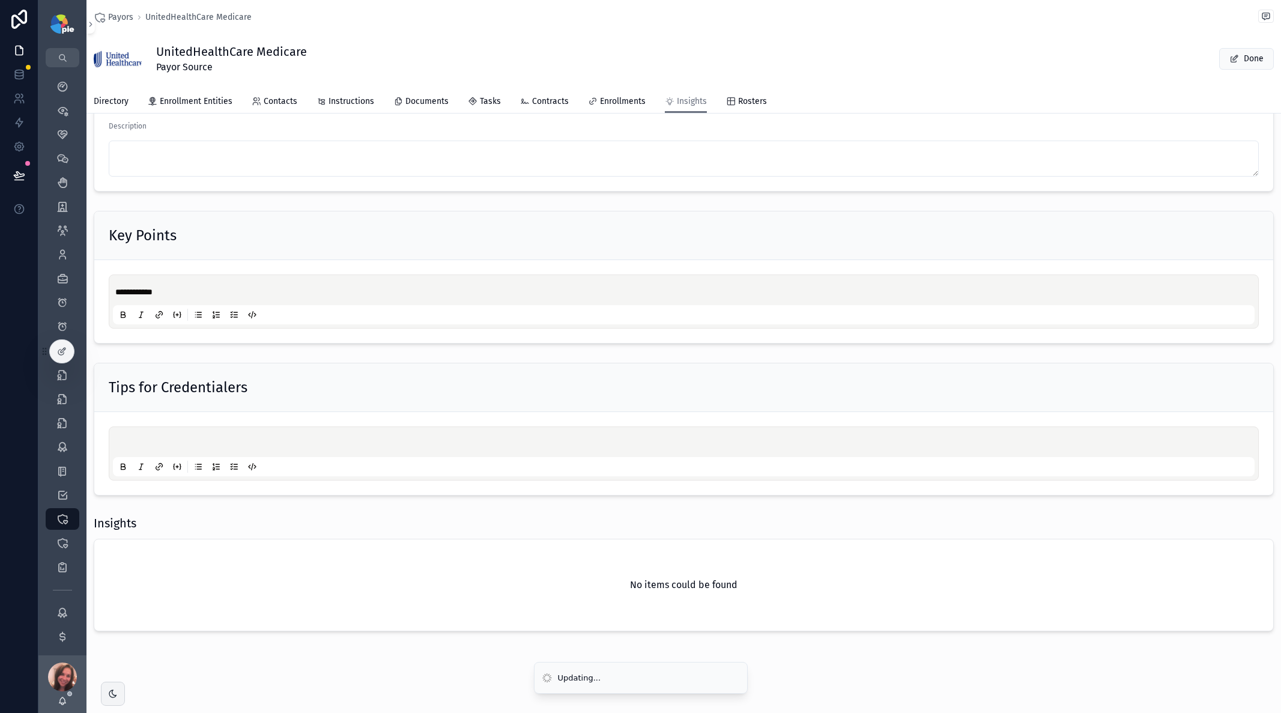
click at [120, 293] on span "**********" at bounding box center [133, 292] width 37 height 8
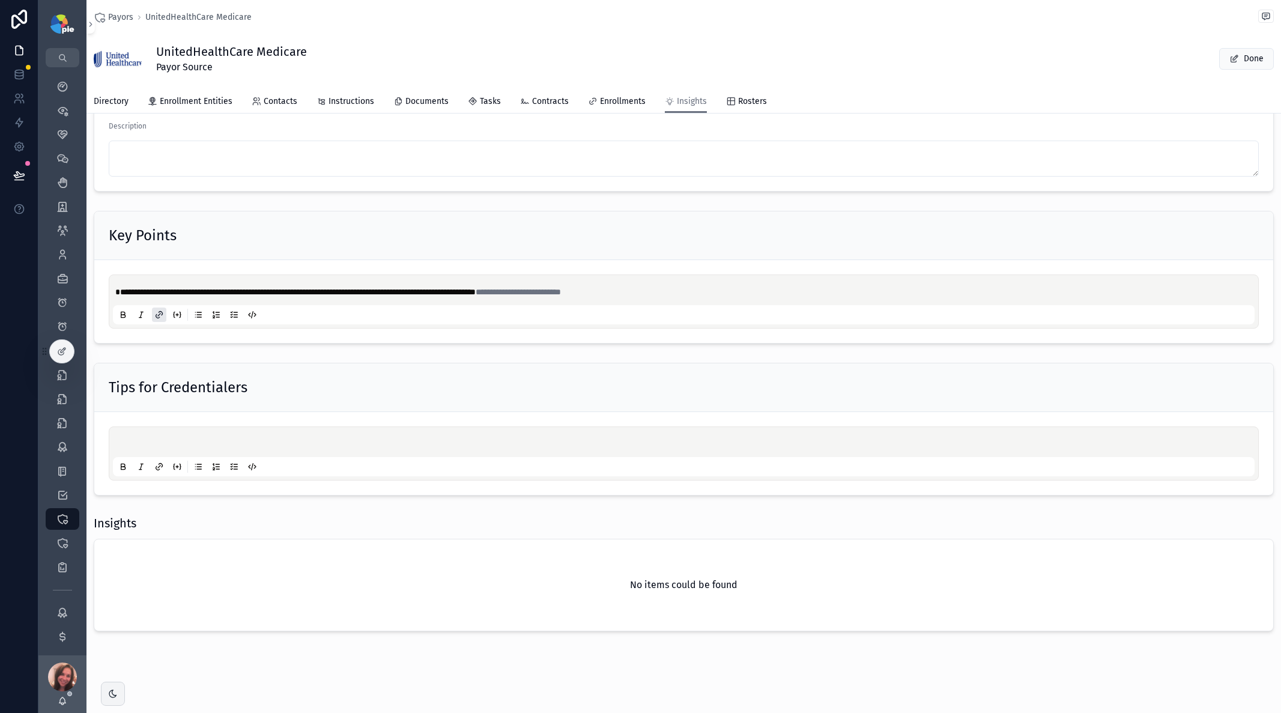
click at [62, 112] on icon "scrollable content" at bounding box center [62, 111] width 12 height 12
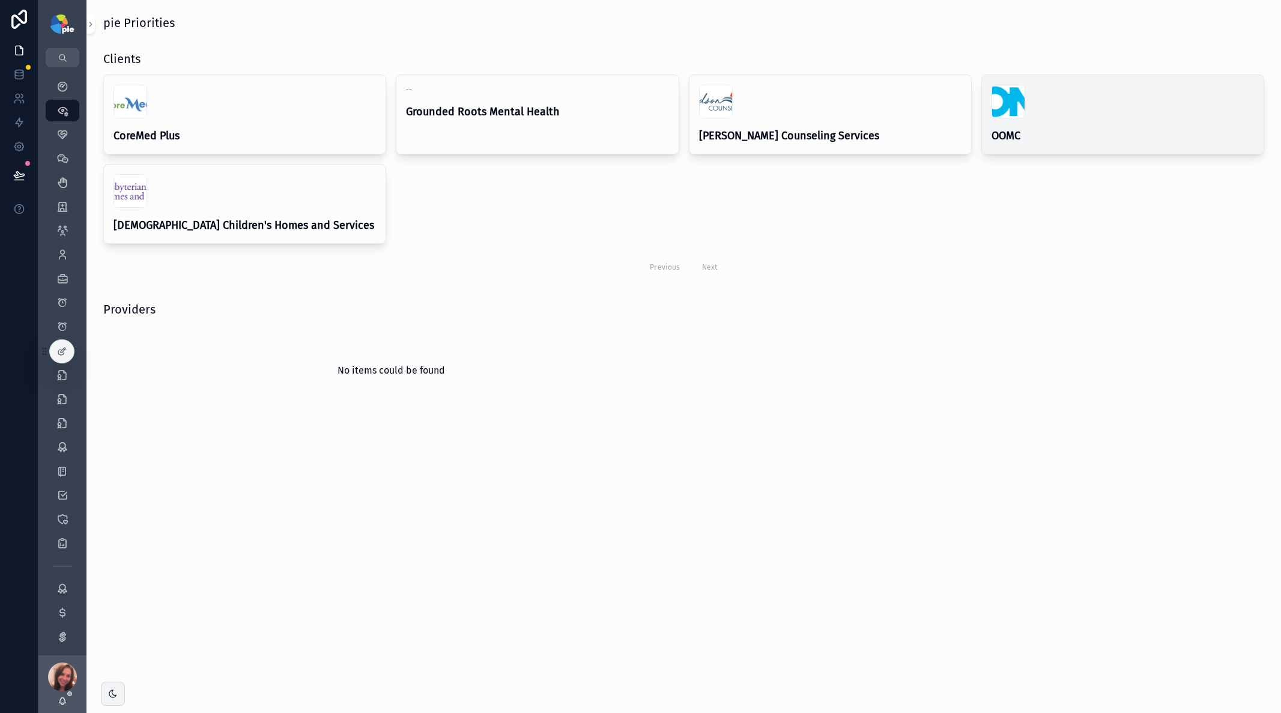
click at [771, 117] on div "scrollable content" at bounding box center [1123, 102] width 262 height 34
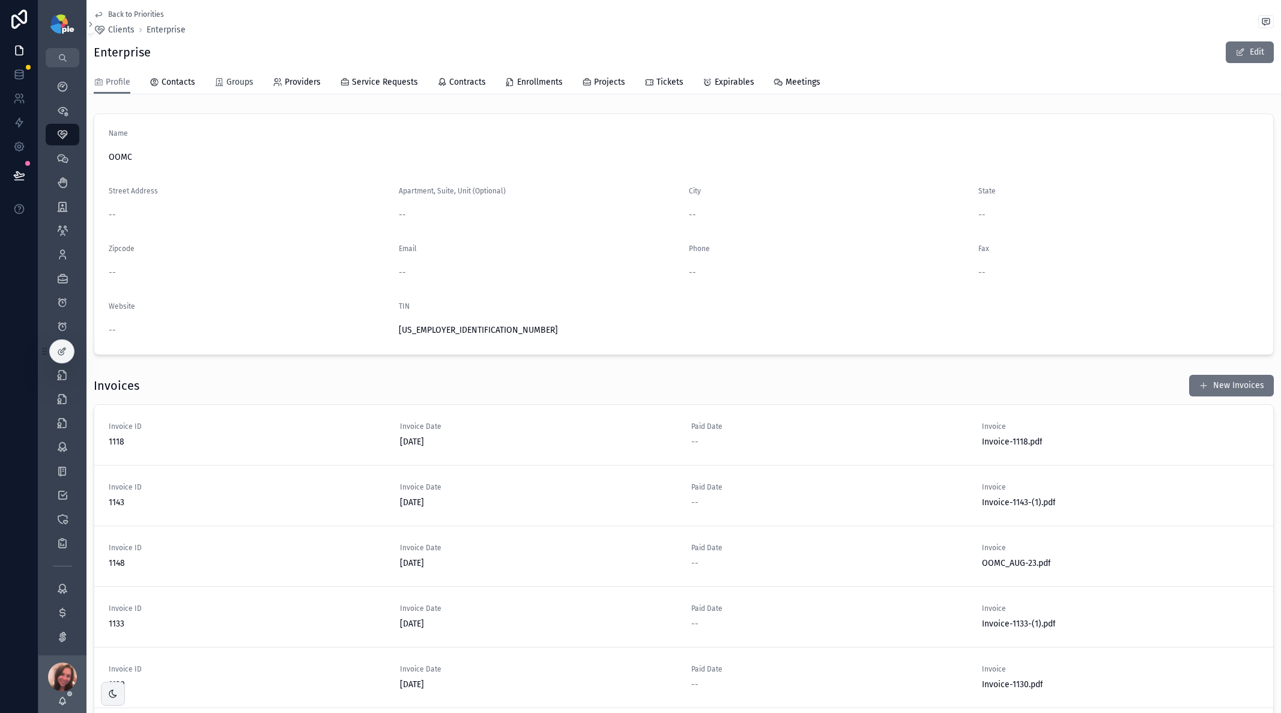
click at [238, 84] on span "Groups" at bounding box center [239, 82] width 27 height 12
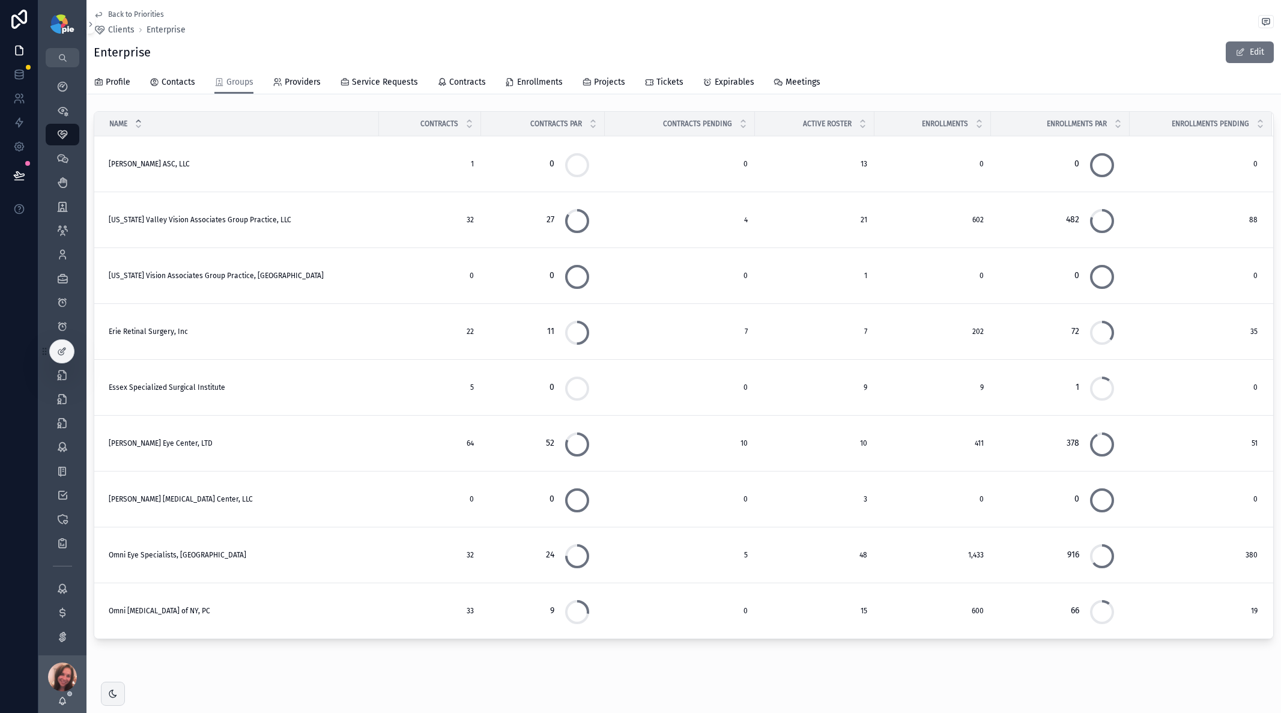
scroll to position [9, 0]
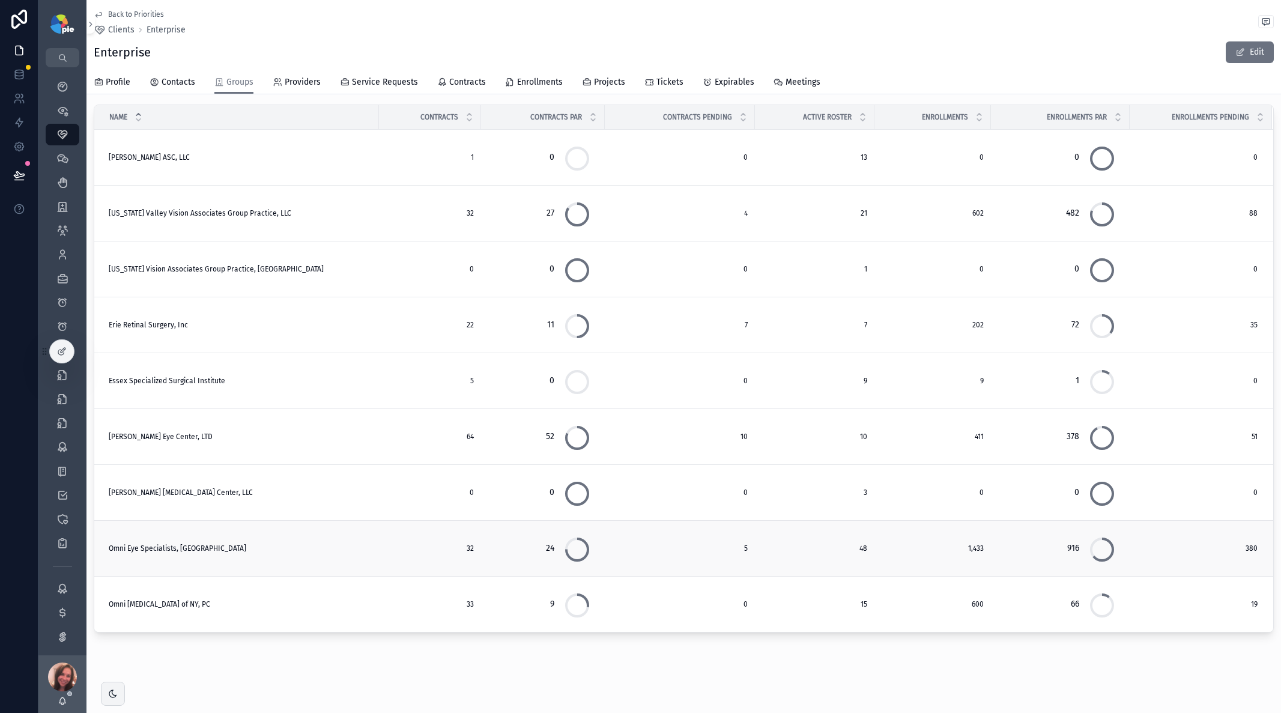
click at [157, 467] on span "Omni Eye Specialists, [GEOGRAPHIC_DATA]" at bounding box center [178, 549] width 138 height 10
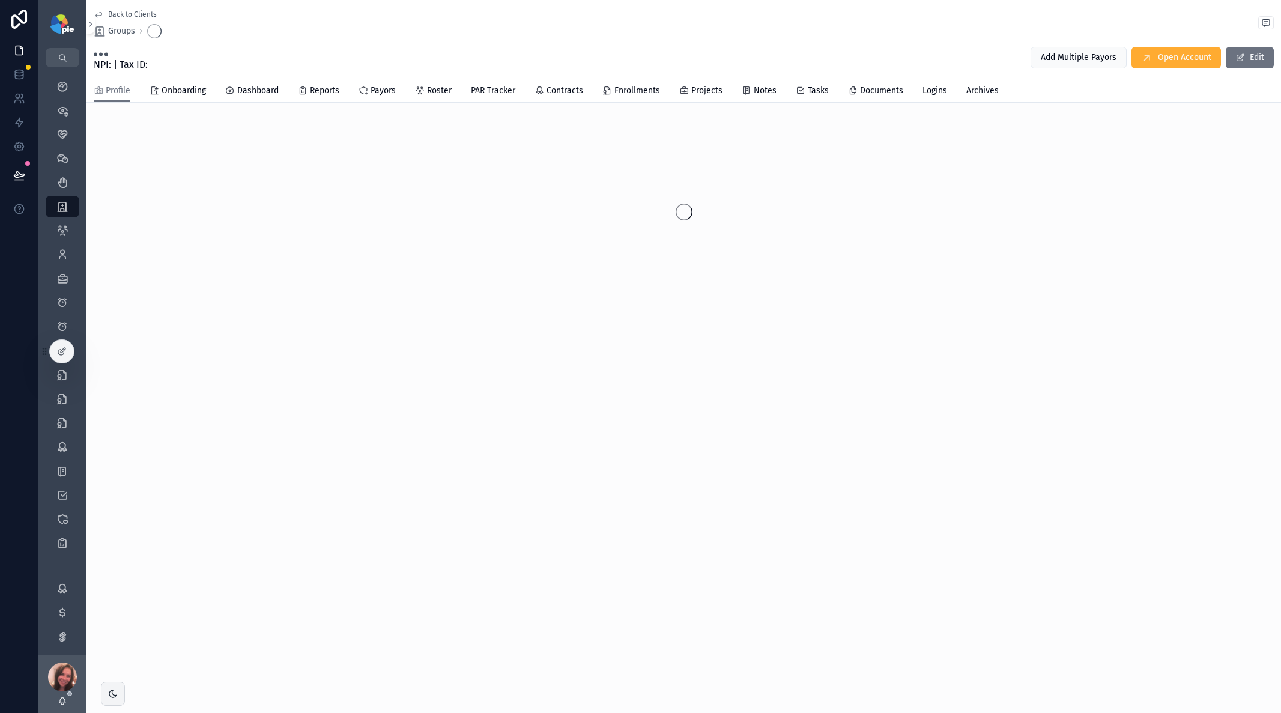
click at [157, 467] on div "Back to Clients Groups NPI: | Tax ID: Add Multiple Payors Open Account Edit Pro…" at bounding box center [683, 356] width 1195 height 713
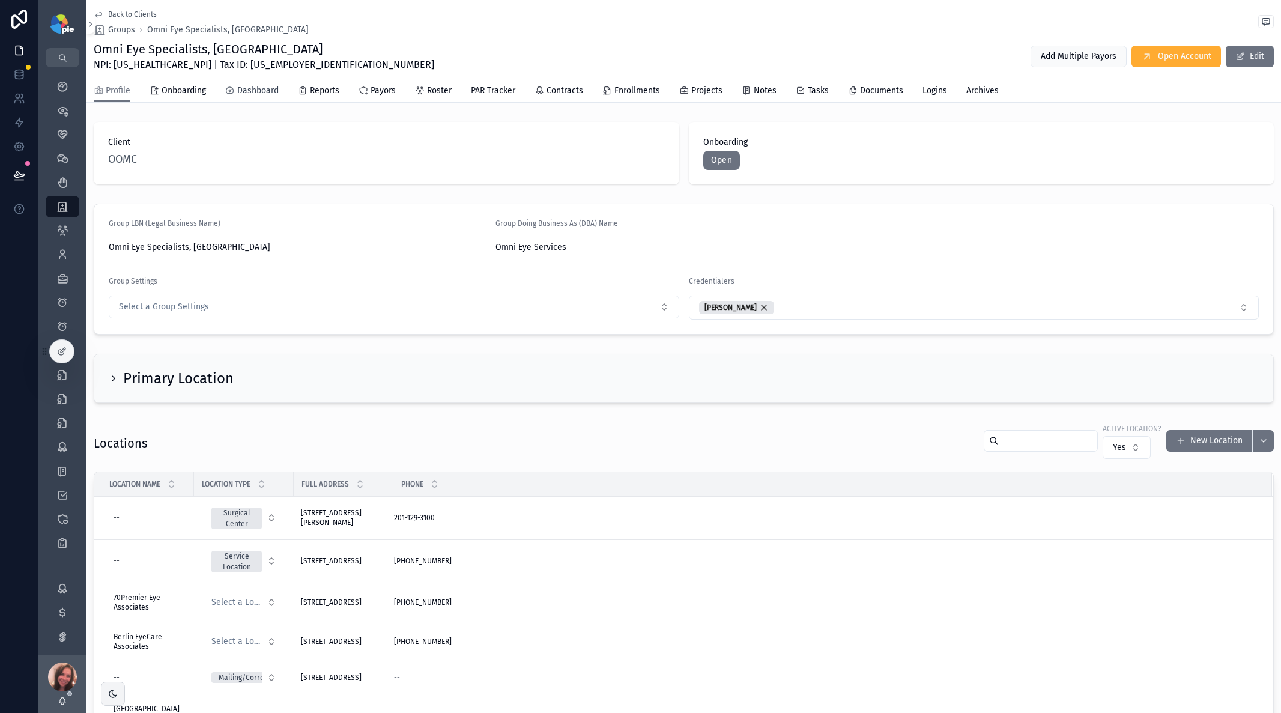
click at [252, 88] on span "Dashboard" at bounding box center [257, 91] width 41 height 12
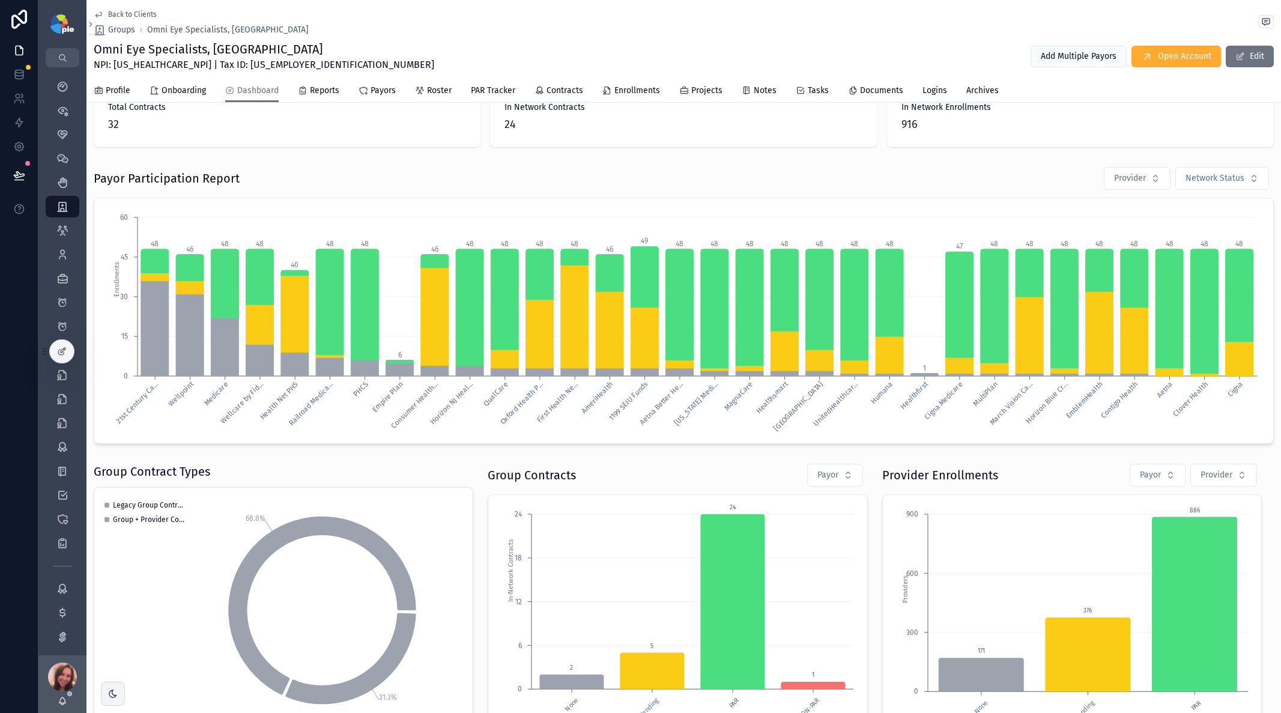
scroll to position [19, 0]
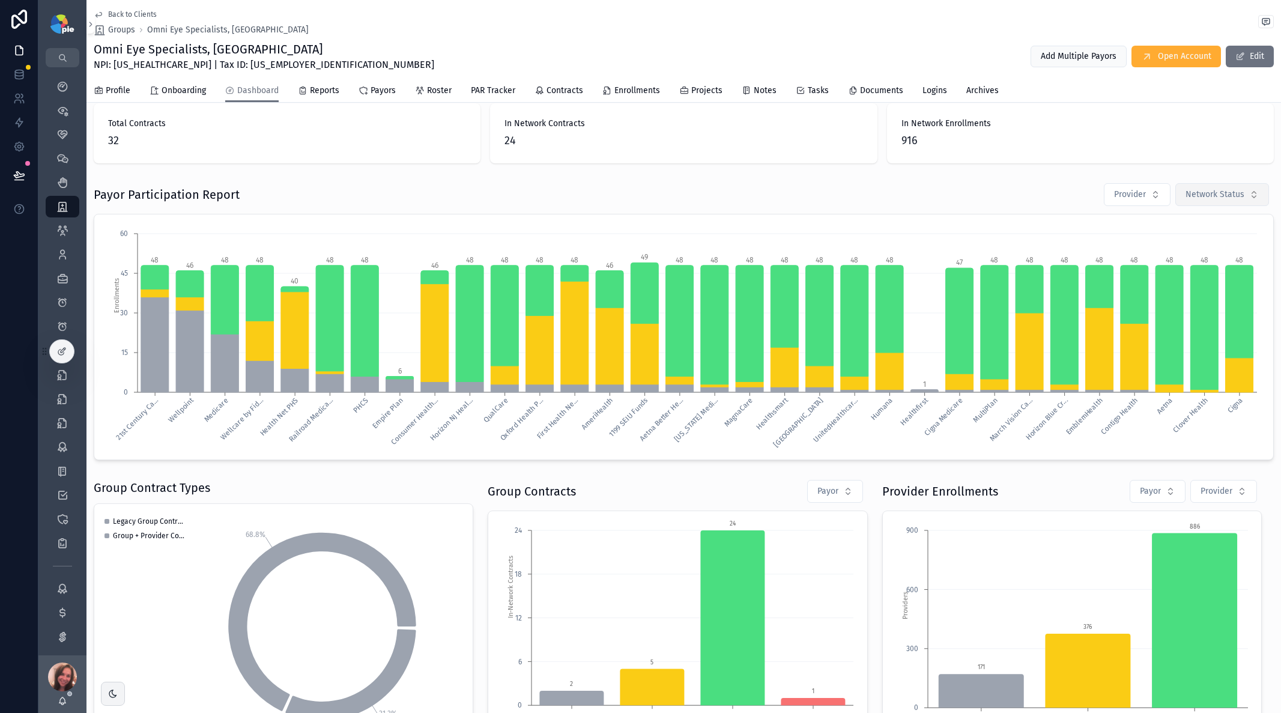
click at [771, 202] on button "Network Status" at bounding box center [1222, 194] width 94 height 23
click at [771, 265] on div "Pending" at bounding box center [1206, 262] width 144 height 19
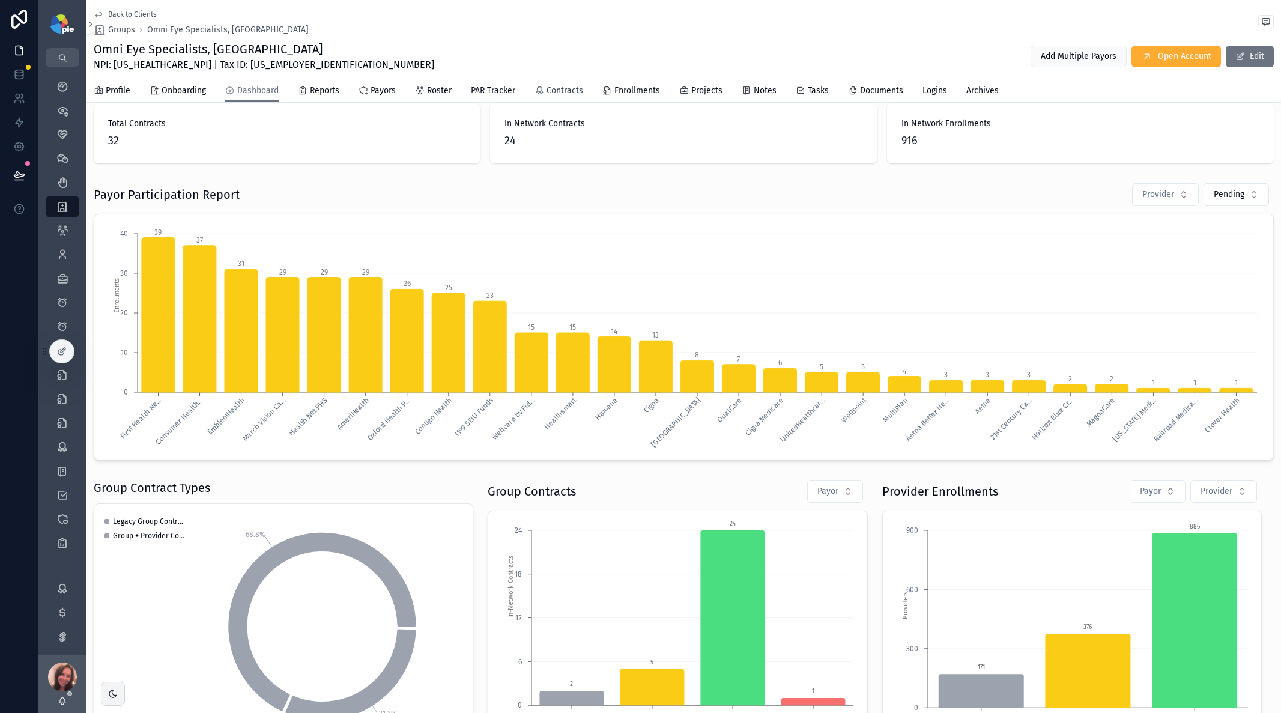
click at [559, 91] on span "Contracts" at bounding box center [565, 91] width 37 height 12
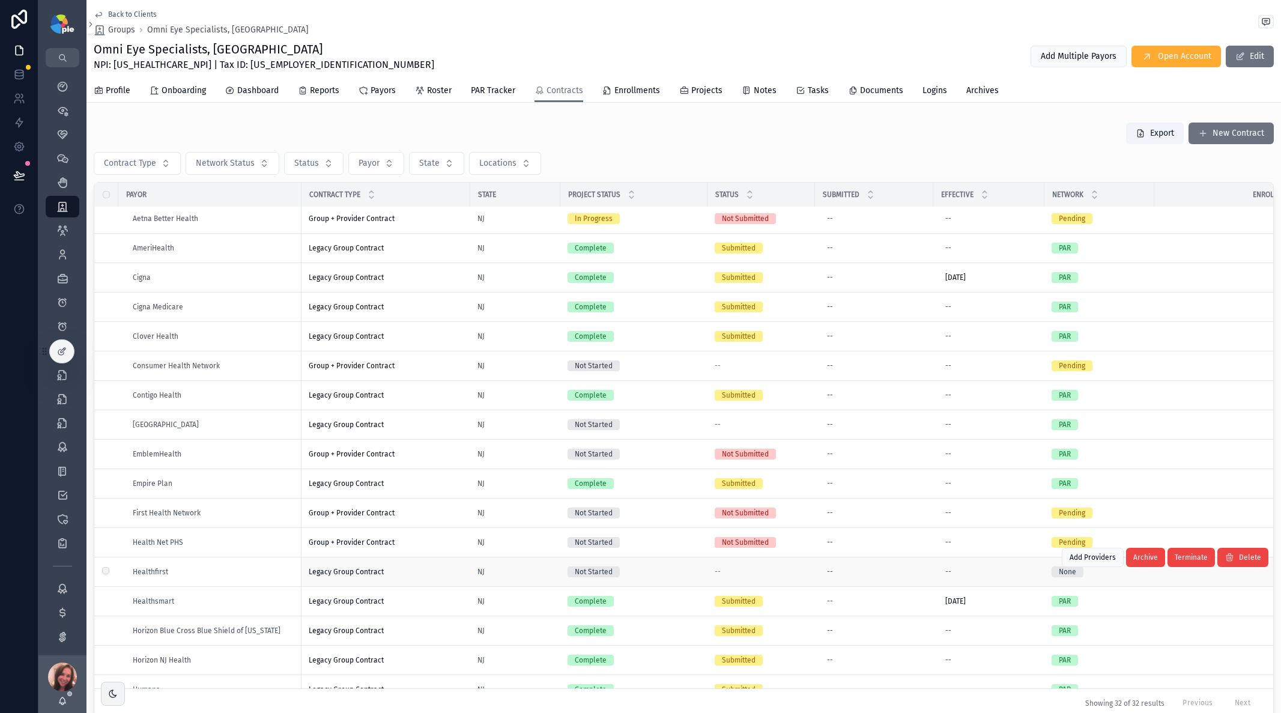
scroll to position [207, 0]
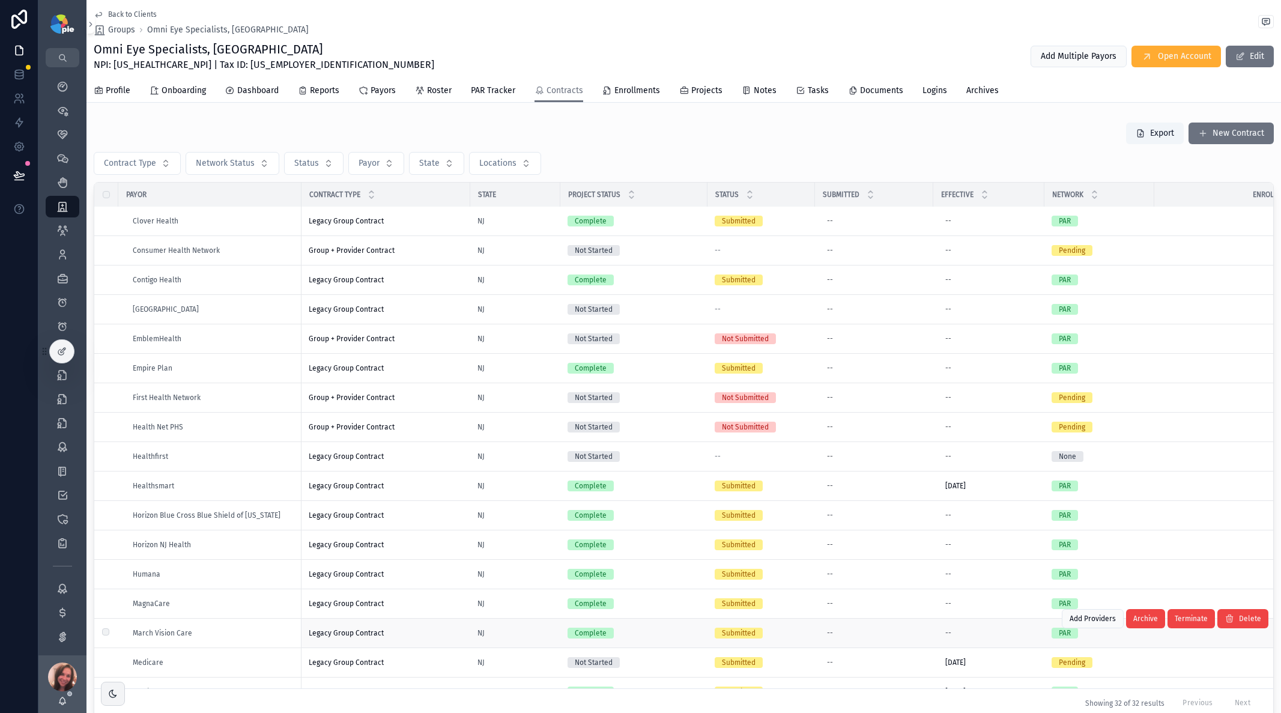
click at [372, 467] on span "Legacy Group Contract" at bounding box center [346, 633] width 75 height 10
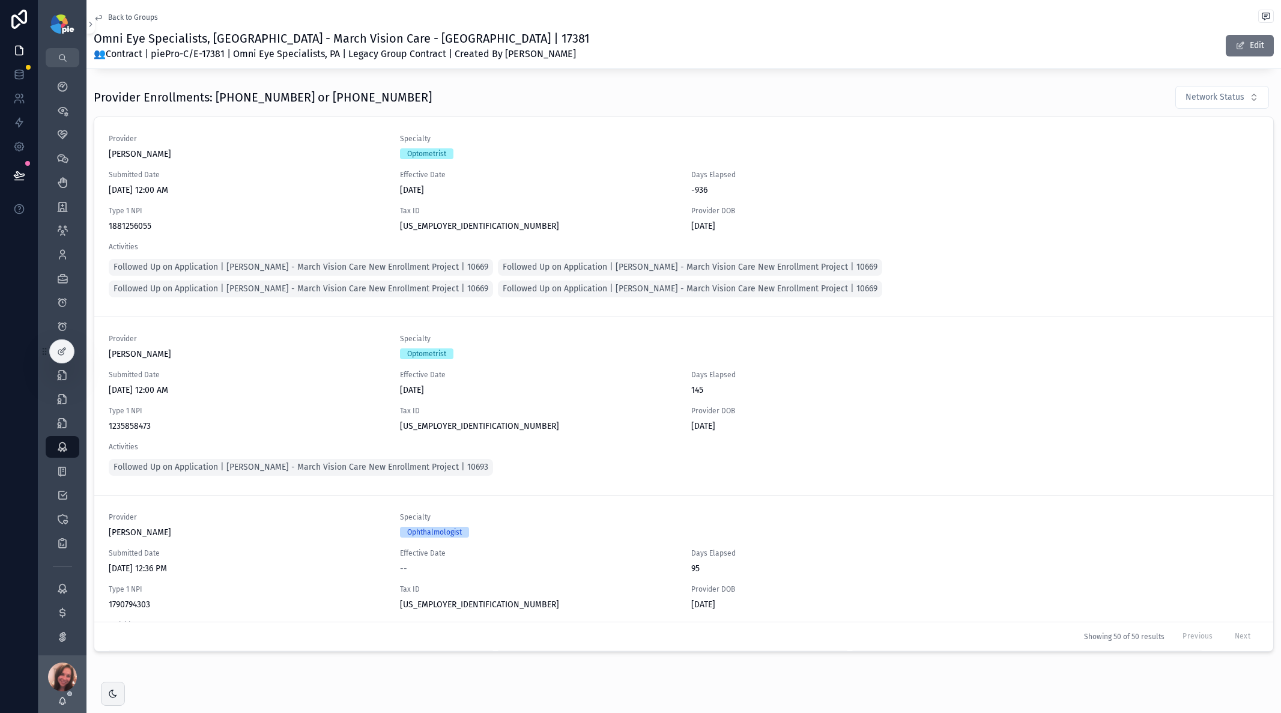
scroll to position [793, 0]
click at [771, 97] on span "Network Status" at bounding box center [1215, 96] width 59 height 12
click at [771, 160] on div "Pending" at bounding box center [1206, 163] width 144 height 19
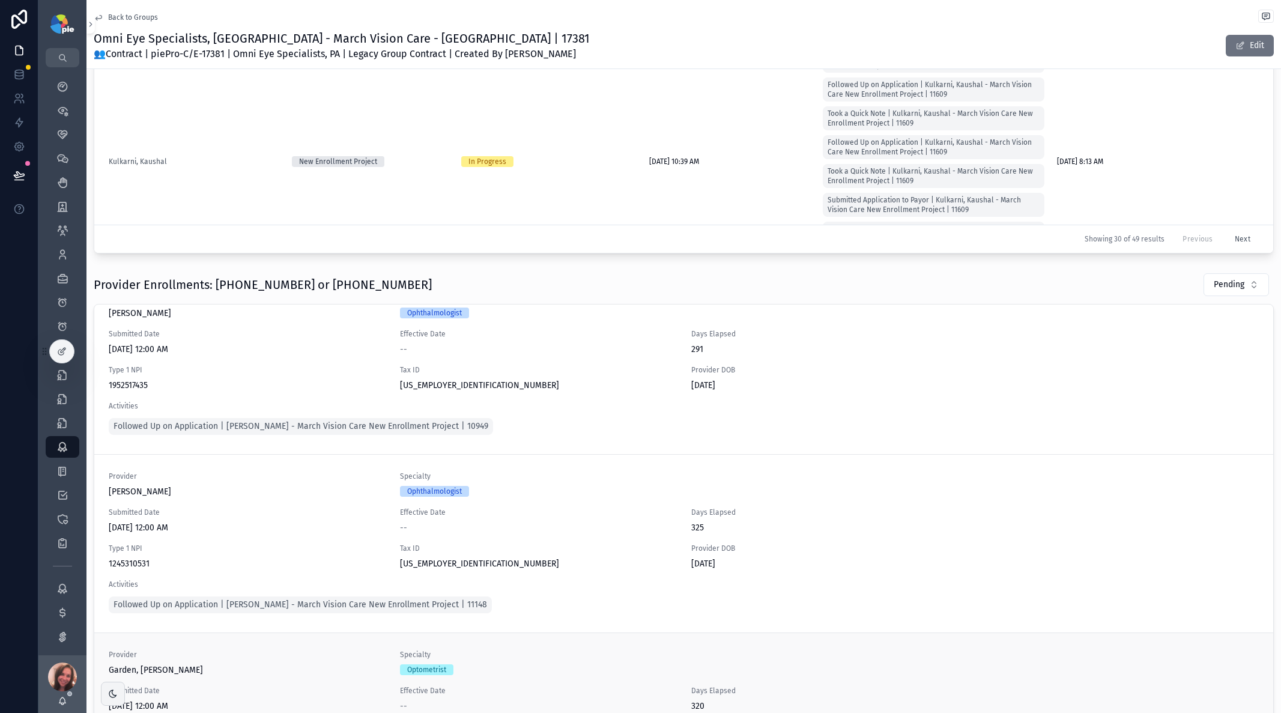
scroll to position [48, 0]
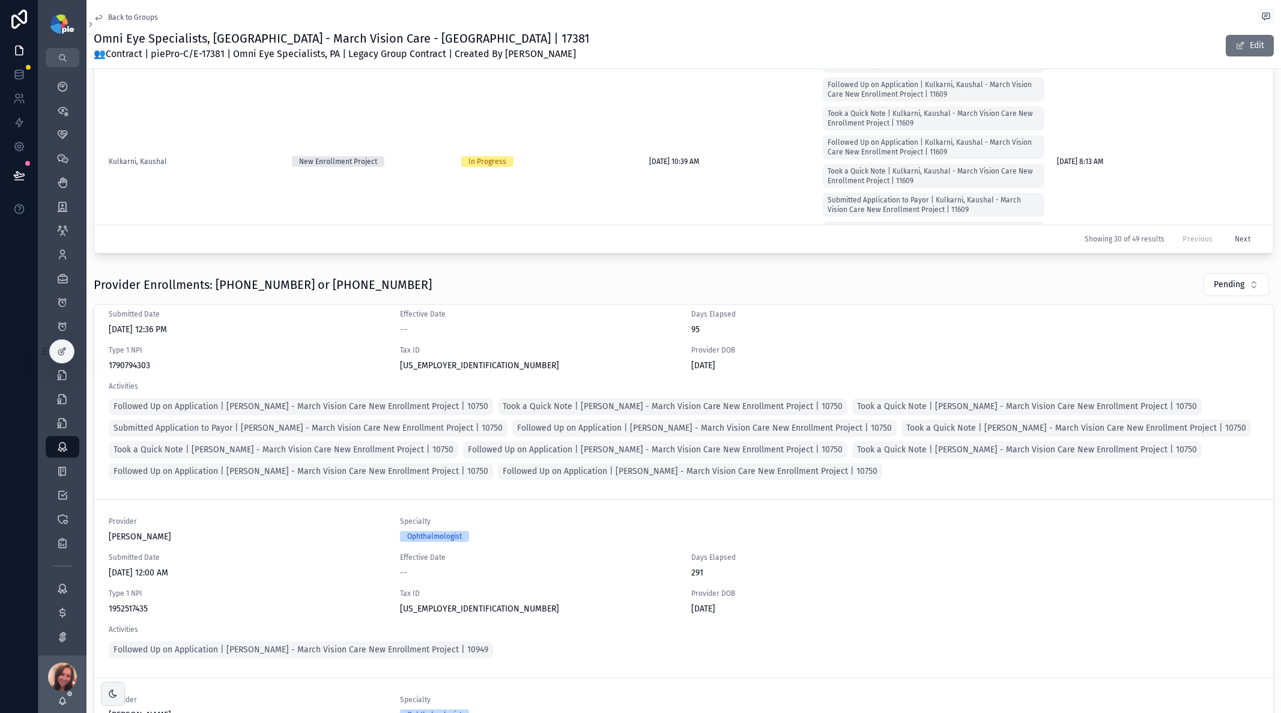
click at [738, 407] on span "Took a Quick Note | [PERSON_NAME] - March Vision Care New Enrollment Project | …" at bounding box center [673, 407] width 340 height 12
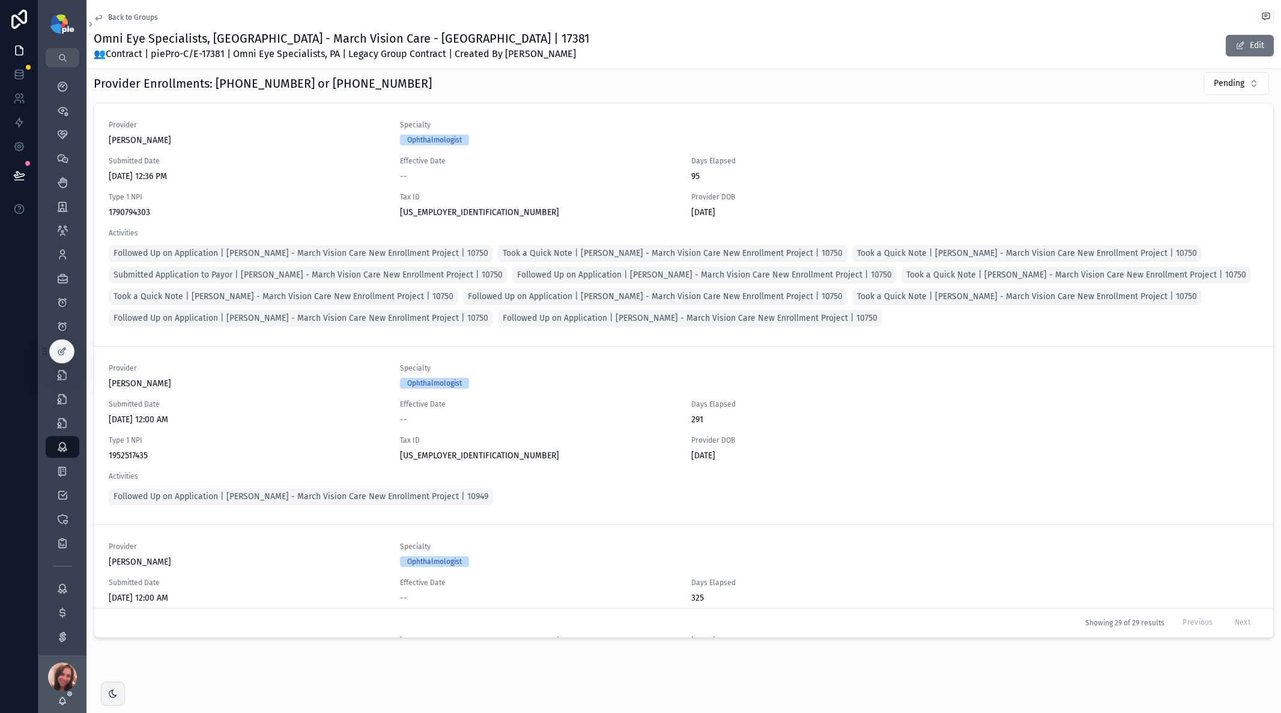
scroll to position [812, 0]
